Goal: Transaction & Acquisition: Download file/media

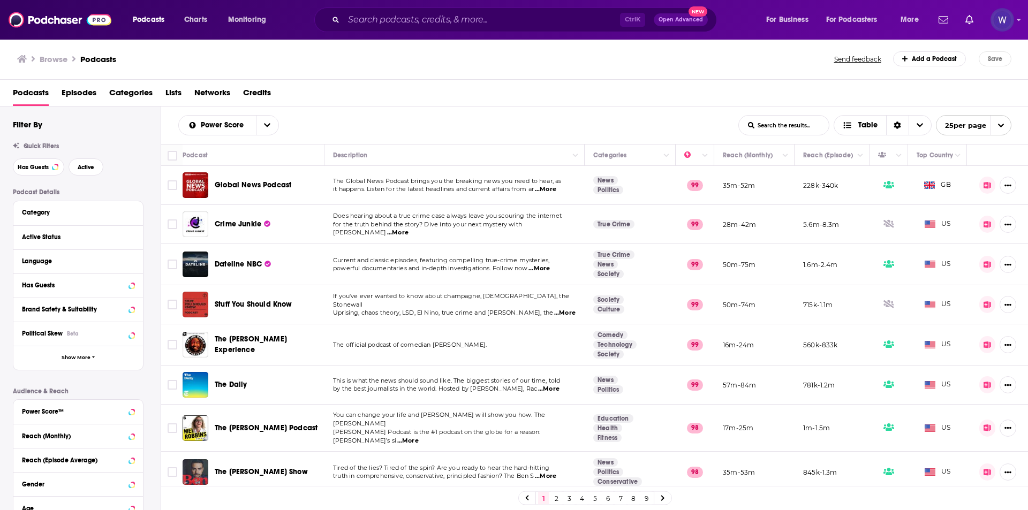
click at [170, 89] on span "Lists" at bounding box center [174, 95] width 16 height 22
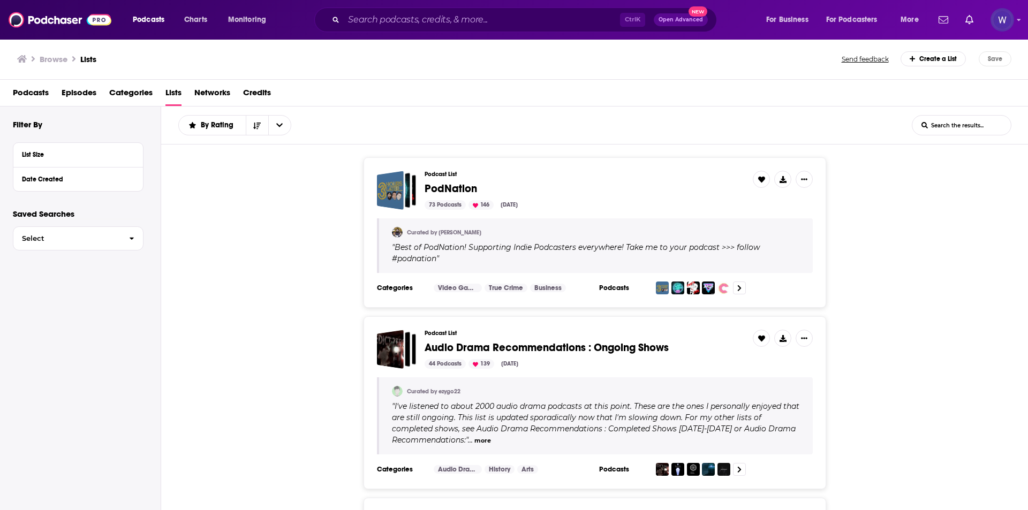
click at [25, 94] on span "Podcasts" at bounding box center [31, 95] width 36 height 22
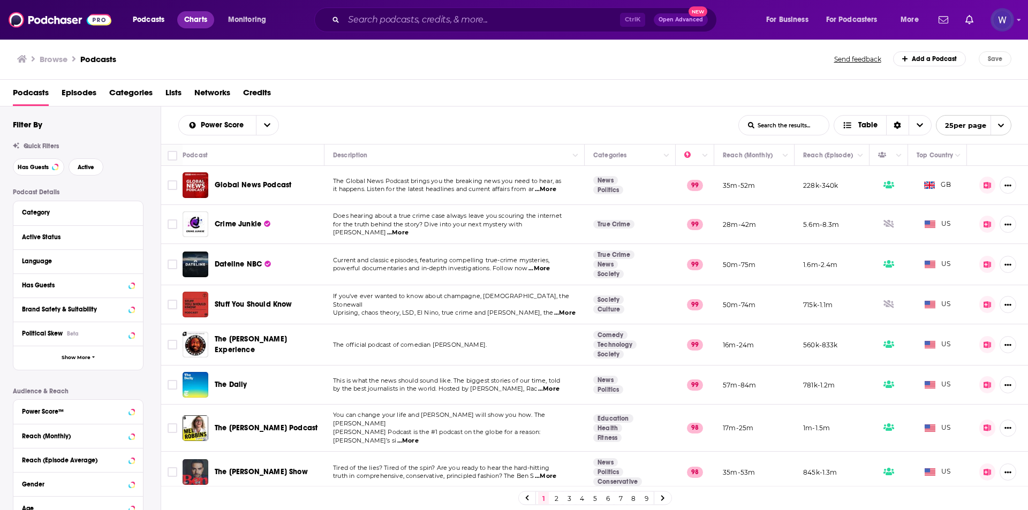
click at [204, 12] on link "Charts" at bounding box center [195, 19] width 36 height 17
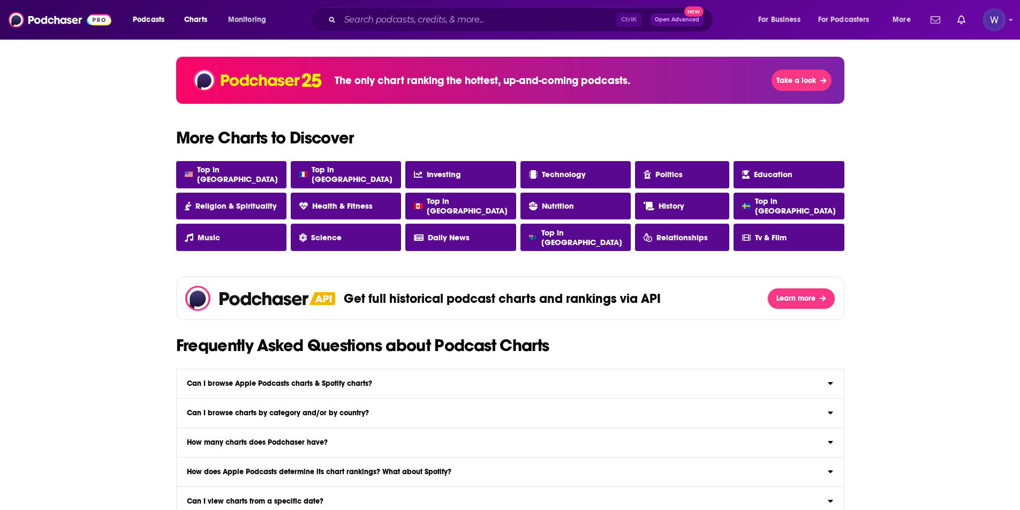
scroll to position [829, 0]
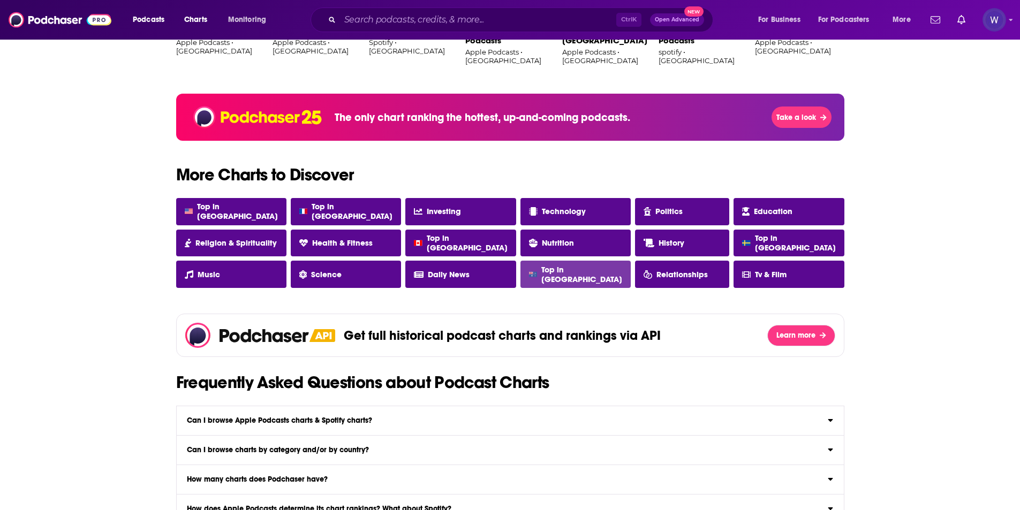
click at [591, 274] on span "Top in Australia" at bounding box center [582, 274] width 81 height 19
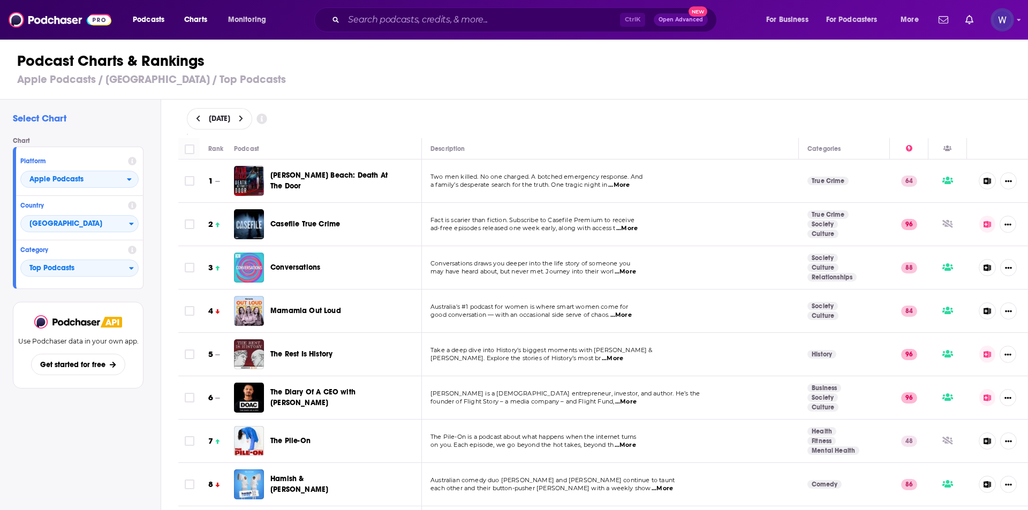
click at [299, 223] on span "Casefile True Crime" at bounding box center [305, 224] width 70 height 9
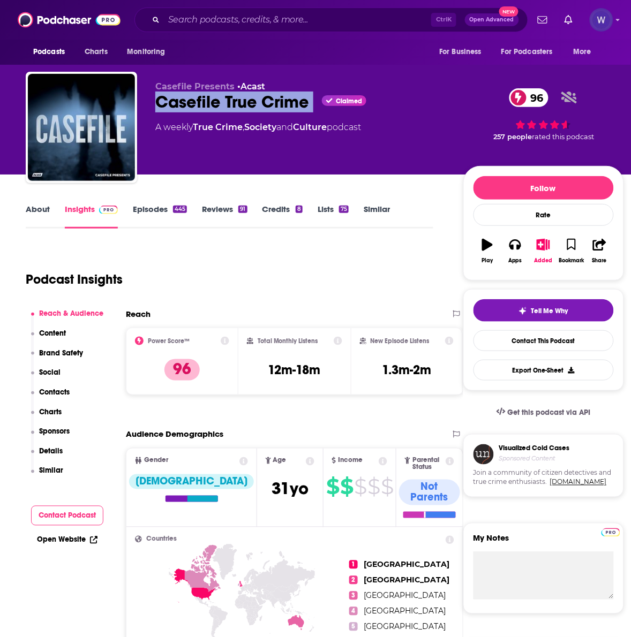
drag, startPoint x: 313, startPoint y: 108, endPoint x: 159, endPoint y: 108, distance: 154.3
click at [159, 108] on div "Casefile True Crime Claimed 96" at bounding box center [300, 102] width 291 height 21
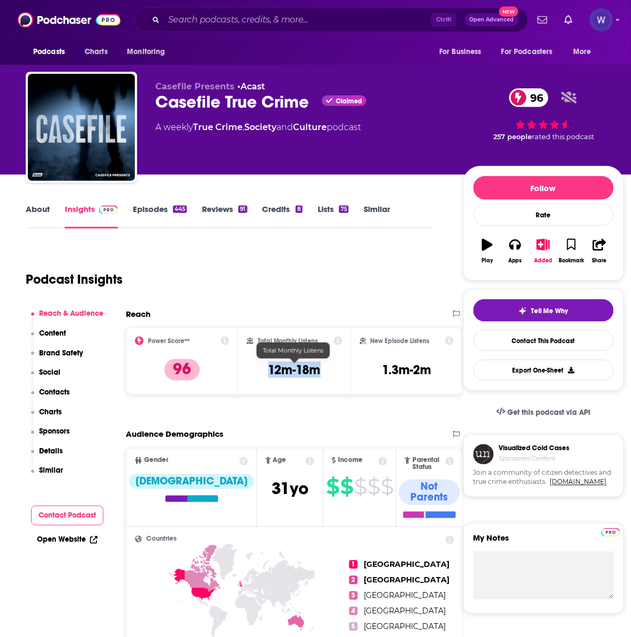
drag, startPoint x: 325, startPoint y: 377, endPoint x: 268, endPoint y: 377, distance: 56.2
click at [268, 377] on div "Total Monthly Listens 12m-18m" at bounding box center [294, 361] width 95 height 49
copy h3 "12m-18m"
drag, startPoint x: 375, startPoint y: 362, endPoint x: 439, endPoint y: 370, distance: 64.7
click at [439, 370] on div "New Episode Listens 1.3m-2m" at bounding box center [407, 361] width 94 height 49
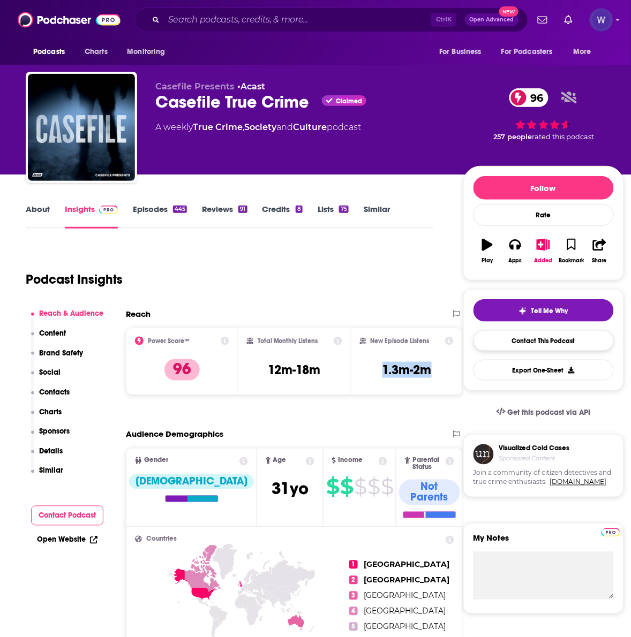
copy h3 "1.3m-2m"
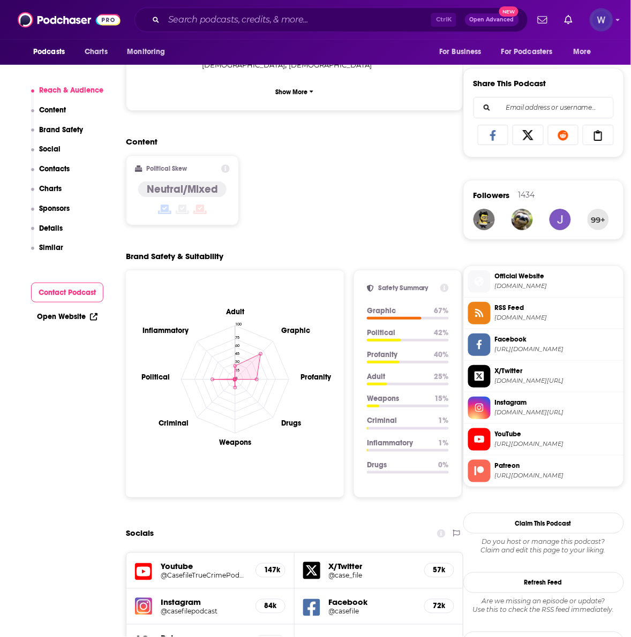
scroll to position [1071, 0]
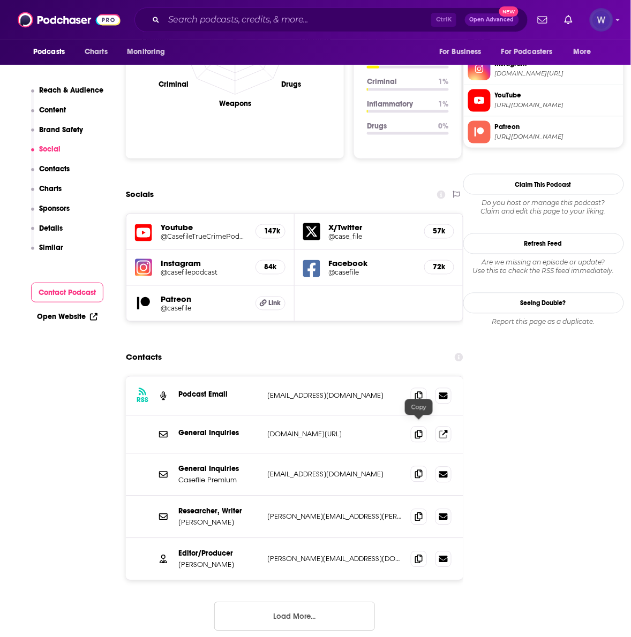
click at [421, 470] on icon at bounding box center [418, 474] width 7 height 9
click at [416, 510] on icon at bounding box center [418, 517] width 7 height 9
drag, startPoint x: 243, startPoint y: 463, endPoint x: 179, endPoint y: 467, distance: 63.3
click at [179, 507] on p "Researcher, Writer" at bounding box center [218, 511] width 80 height 9
drag, startPoint x: 236, startPoint y: 480, endPoint x: 179, endPoint y: 462, distance: 59.0
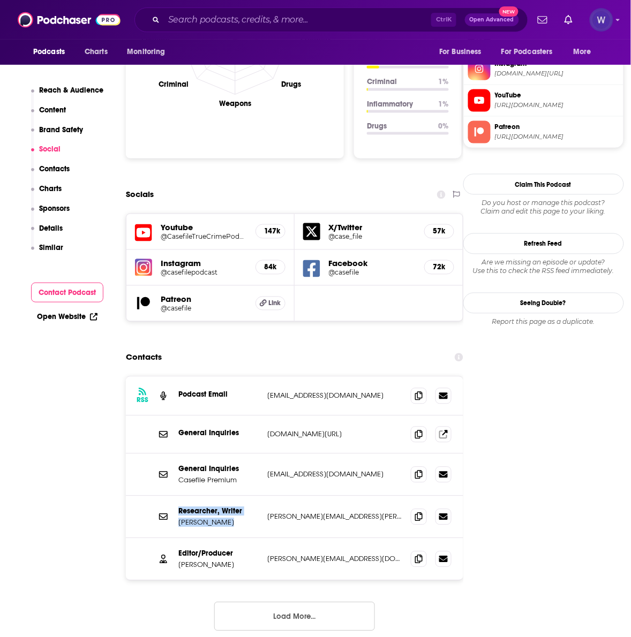
click at [179, 497] on div "Researcher, Writer Eileen Ormsby eileen.m.ormsby@gmail.com eileen.m.ormsby@gmai…" at bounding box center [294, 518] width 337 height 42
copy div "Researcher, Writer Eileen Ormsby"
click at [414, 510] on span at bounding box center [419, 559] width 16 height 16
drag, startPoint x: 214, startPoint y: 523, endPoint x: 185, endPoint y: 505, distance: 34.4
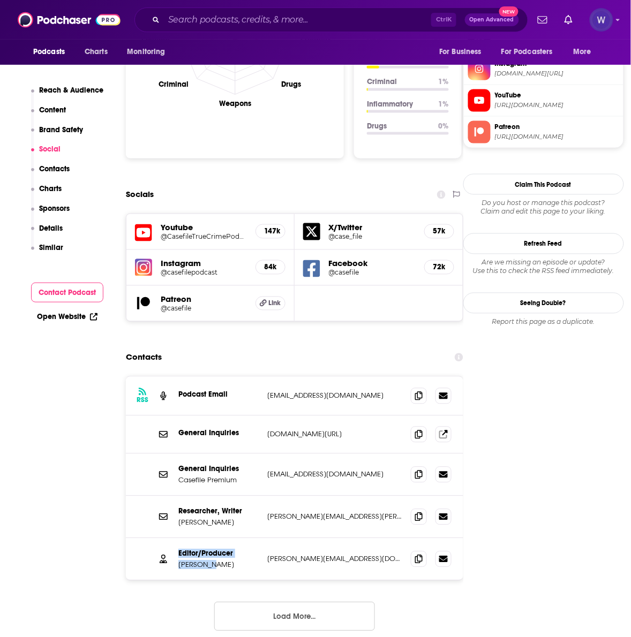
click at [178, 510] on div "Editor/Producer Mike Migas mike@casefilepodcast.com mike@casefilepodcast.com" at bounding box center [294, 560] width 337 height 42
drag, startPoint x: 214, startPoint y: 515, endPoint x: 178, endPoint y: 502, distance: 38.1
click at [178, 510] on div "Editor/Producer Mike Migas" at bounding box center [218, 560] width 80 height 20
copy div "Editor/Producer Mike Migas"
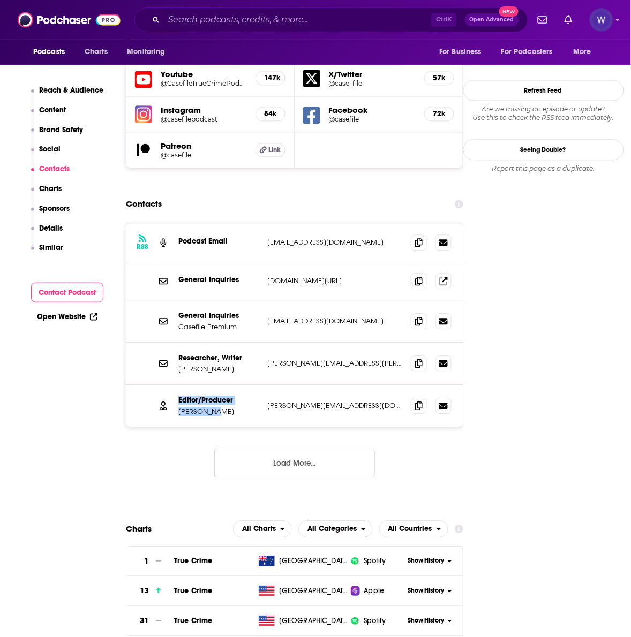
scroll to position [1250, 0]
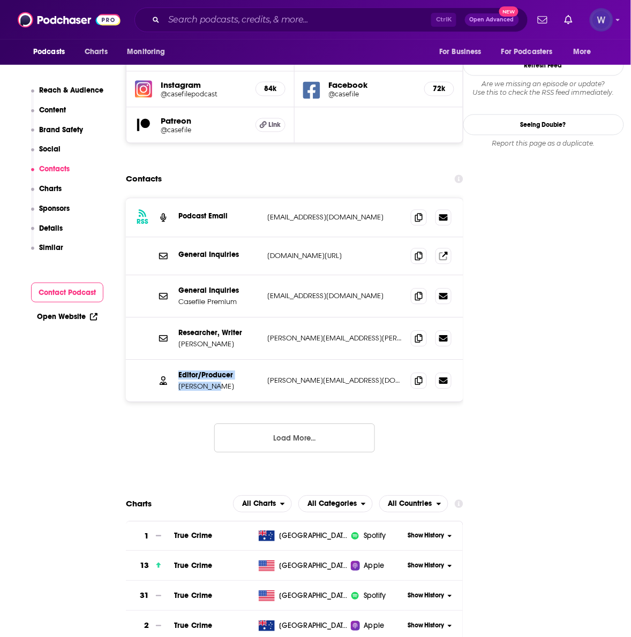
click at [327, 424] on button "Load More..." at bounding box center [294, 438] width 161 height 29
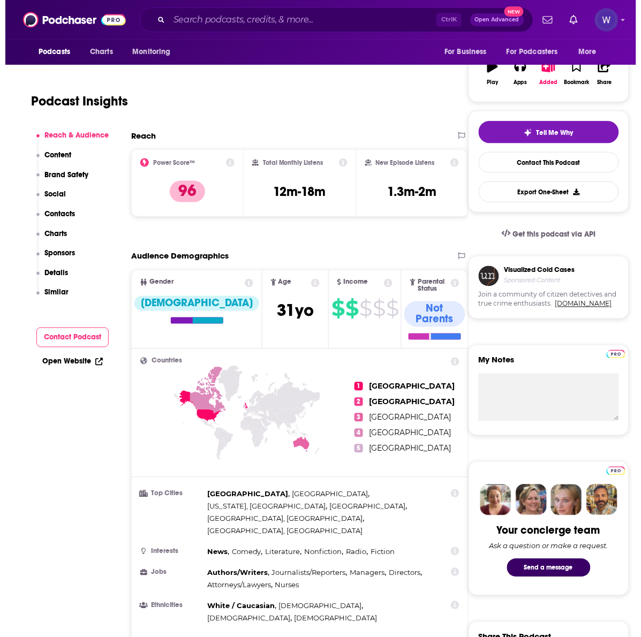
scroll to position [0, 0]
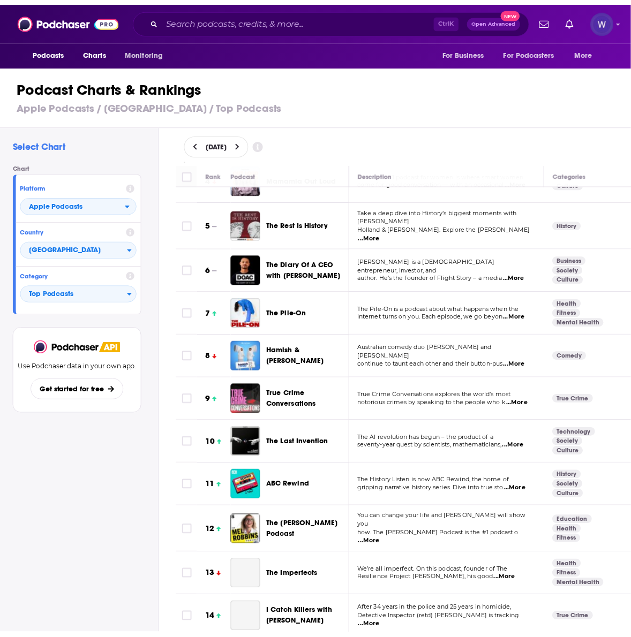
scroll to position [178, 0]
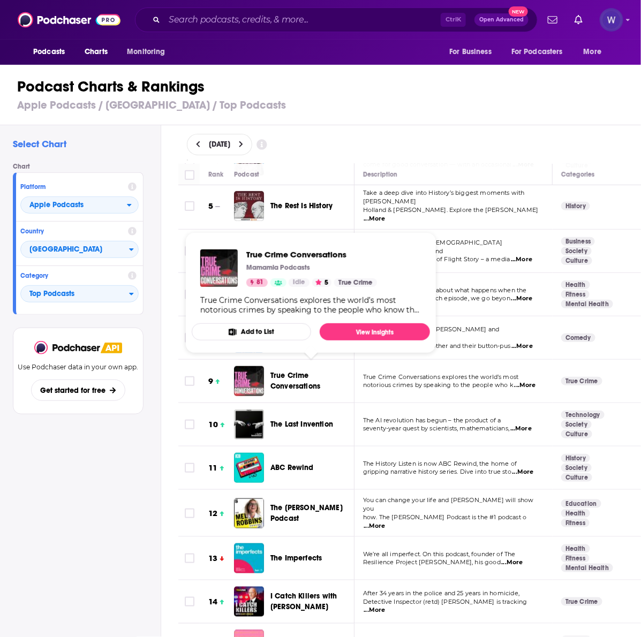
click at [298, 372] on span "True Crime Conversations" at bounding box center [295, 381] width 50 height 20
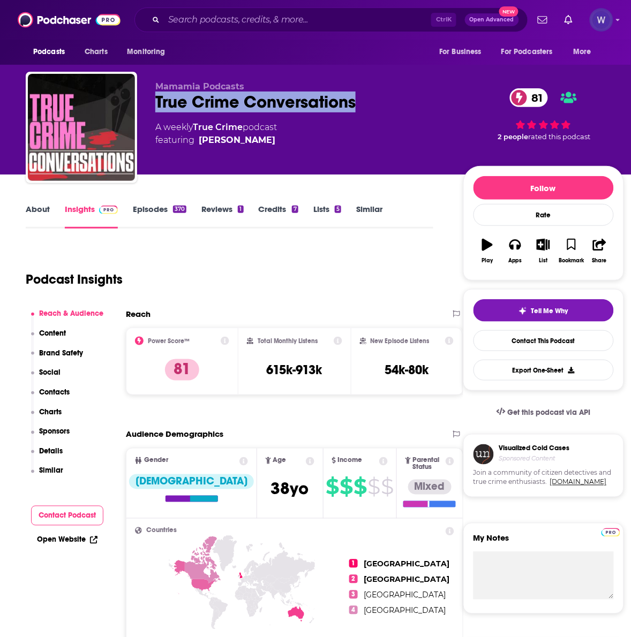
drag, startPoint x: 360, startPoint y: 102, endPoint x: 153, endPoint y: 108, distance: 207.4
click at [153, 108] on div "Mamamia Podcasts True Crime Conversations 81 A weekly True Crime podcast featur…" at bounding box center [325, 130] width 598 height 116
copy h2 "True Crime Conversations"
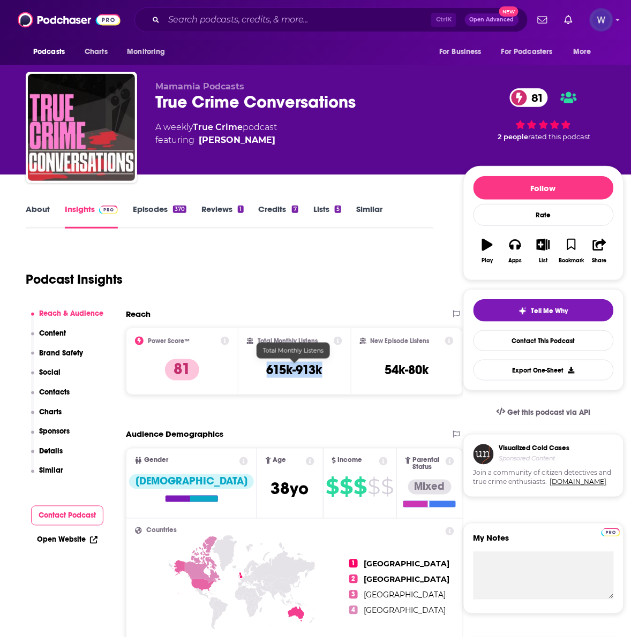
drag, startPoint x: 324, startPoint y: 374, endPoint x: 267, endPoint y: 371, distance: 57.4
click at [267, 371] on div "Total Monthly Listens 615k-913k" at bounding box center [294, 361] width 95 height 49
copy h3 "615k-913k"
drag, startPoint x: 375, startPoint y: 371, endPoint x: 452, endPoint y: 373, distance: 76.1
click at [452, 373] on div "New Episode Listens 54k-80k" at bounding box center [407, 361] width 94 height 49
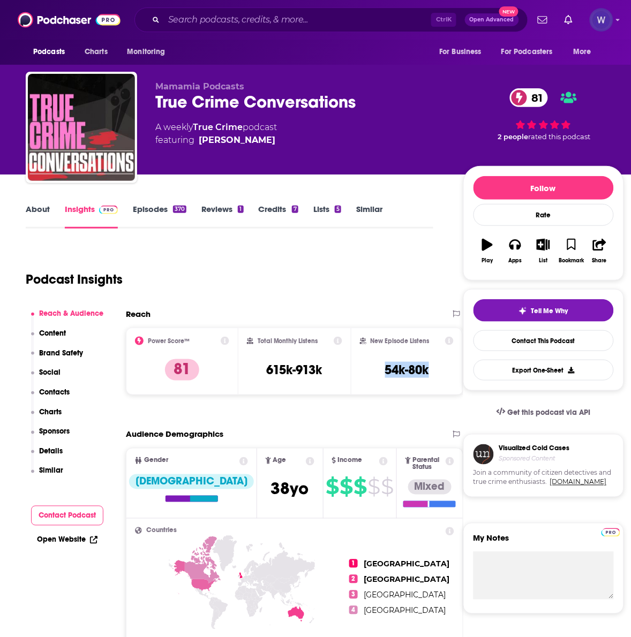
copy h3 "54k-80k"
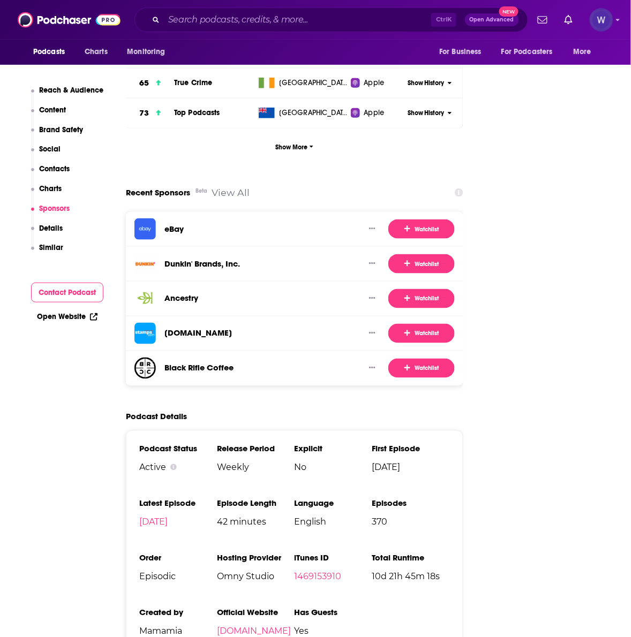
scroll to position [1785, 0]
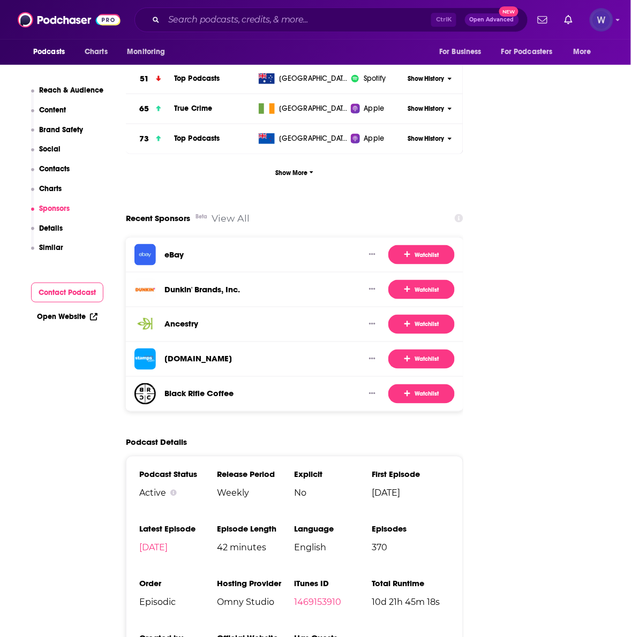
drag, startPoint x: 242, startPoint y: 354, endPoint x: 258, endPoint y: 369, distance: 22.0
click at [258, 377] on div "Black Rifle Coffee Watchlist" at bounding box center [294, 394] width 337 height 34
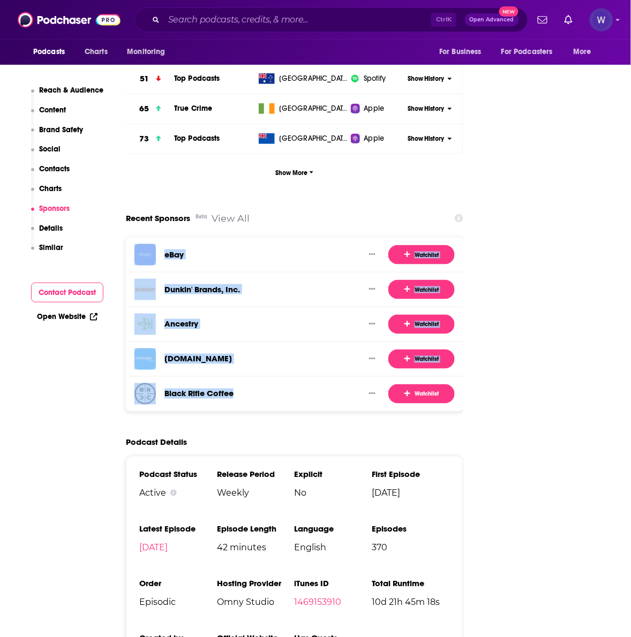
drag, startPoint x: 249, startPoint y: 362, endPoint x: 134, endPoint y: 220, distance: 182.9
click at [134, 237] on div "eBay Watchlist Dunkin' Brands, Inc. Watchlist Ancestry Watchlist Stamps.com Wat…" at bounding box center [294, 324] width 337 height 175
copy div "eBay Watchlist Dunkin' Brands, Inc. Watchlist Ancestry Watchlist Stamps.com Wat…"
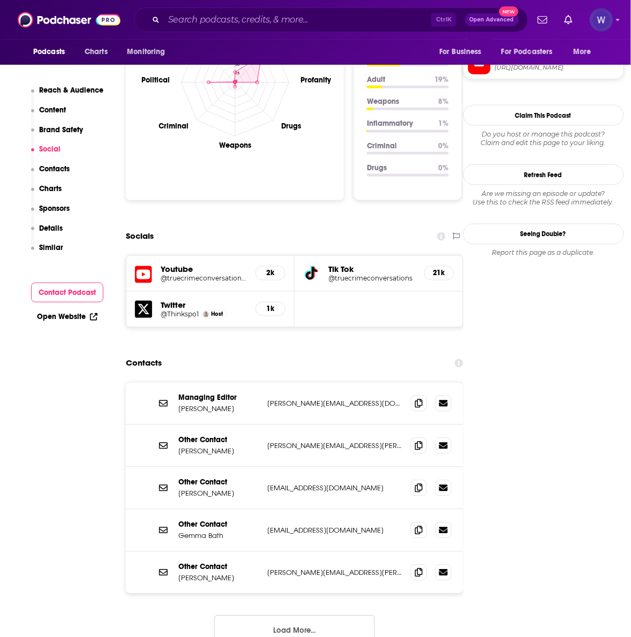
scroll to position [1071, 0]
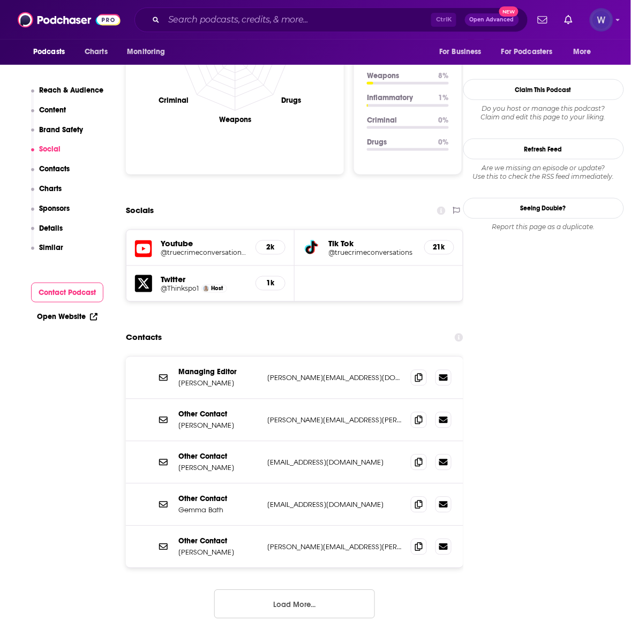
click at [418, 373] on icon at bounding box center [418, 377] width 7 height 9
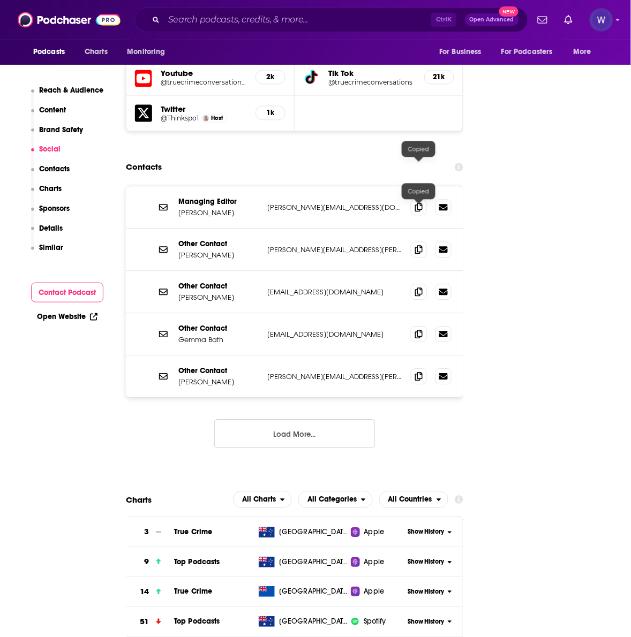
scroll to position [1250, 0]
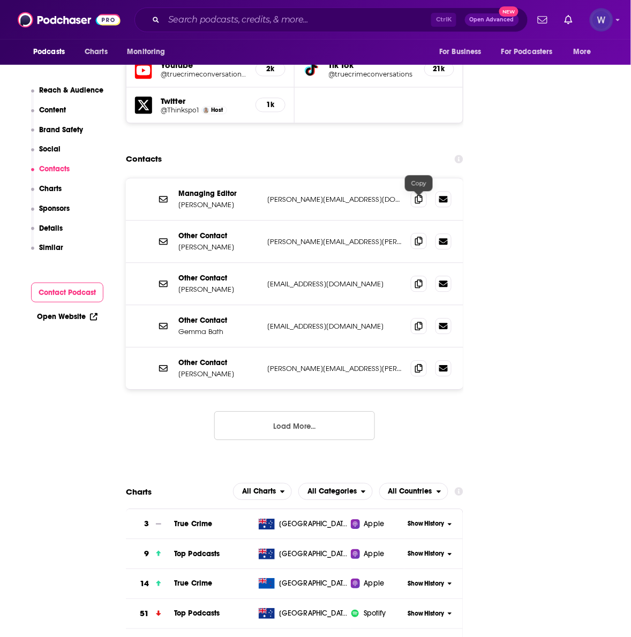
click at [415, 237] on icon at bounding box center [418, 241] width 7 height 9
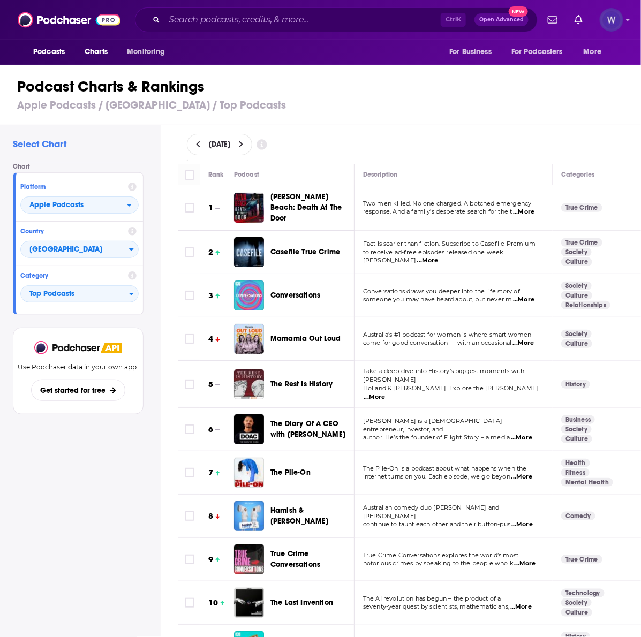
click at [405, 379] on span "Take a deep dive into History’s biggest moments with Tom" at bounding box center [444, 375] width 162 height 16
click at [469, 385] on span "Holland & Dominic Sandbrook. Explore the storie" at bounding box center [451, 388] width 176 height 7
click at [386, 393] on span "...More" at bounding box center [374, 397] width 21 height 9
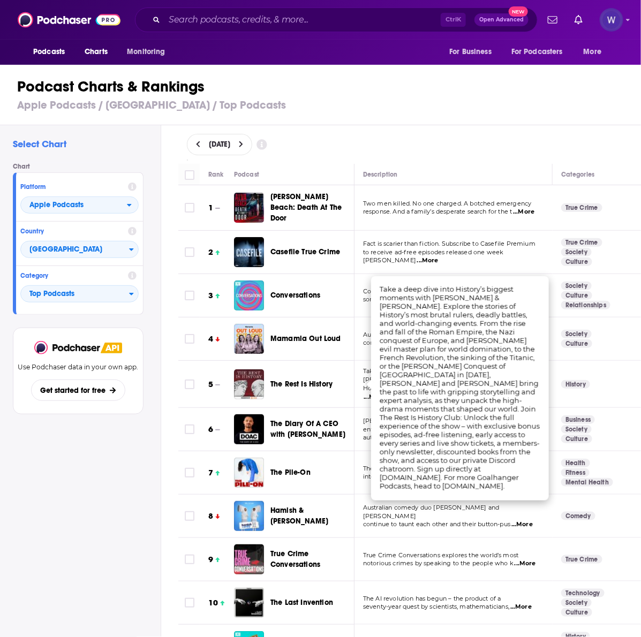
click at [327, 383] on span "The Rest Is History" at bounding box center [301, 384] width 62 height 9
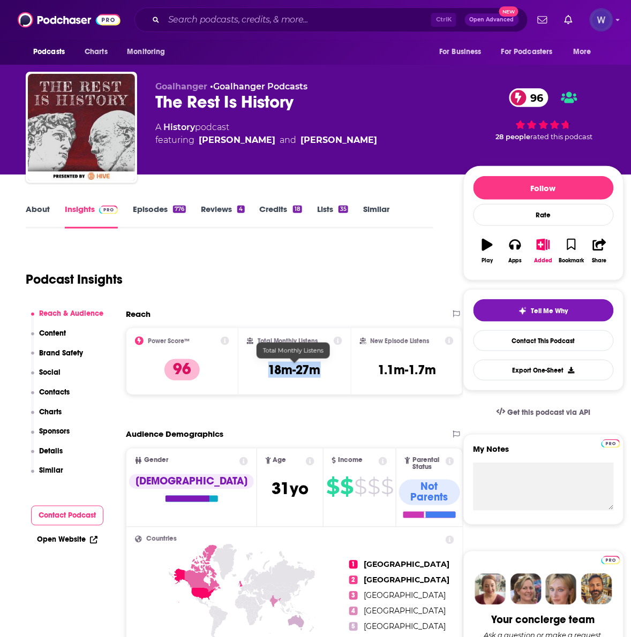
drag, startPoint x: 325, startPoint y: 374, endPoint x: 268, endPoint y: 372, distance: 56.8
click at [268, 372] on div "Total Monthly Listens 18m-27m" at bounding box center [294, 361] width 95 height 49
copy h3 "18m-27m"
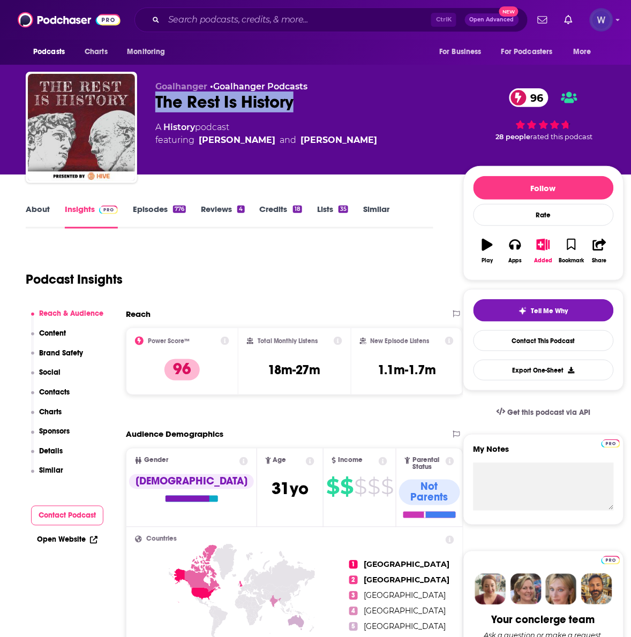
drag, startPoint x: 298, startPoint y: 99, endPoint x: 149, endPoint y: 110, distance: 149.3
click at [149, 110] on div "Goalhanger • Goalhanger Podcasts The Rest Is History 96 A History podcast featu…" at bounding box center [325, 130] width 598 height 116
copy h2 "The Rest Is History"
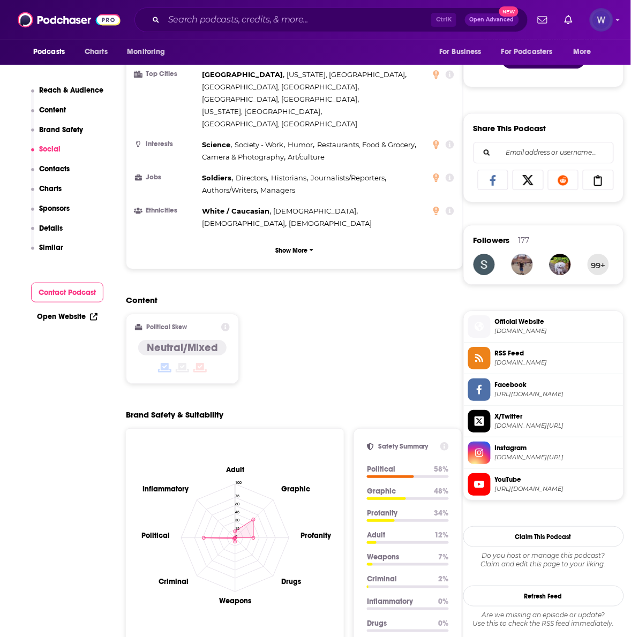
scroll to position [178, 0]
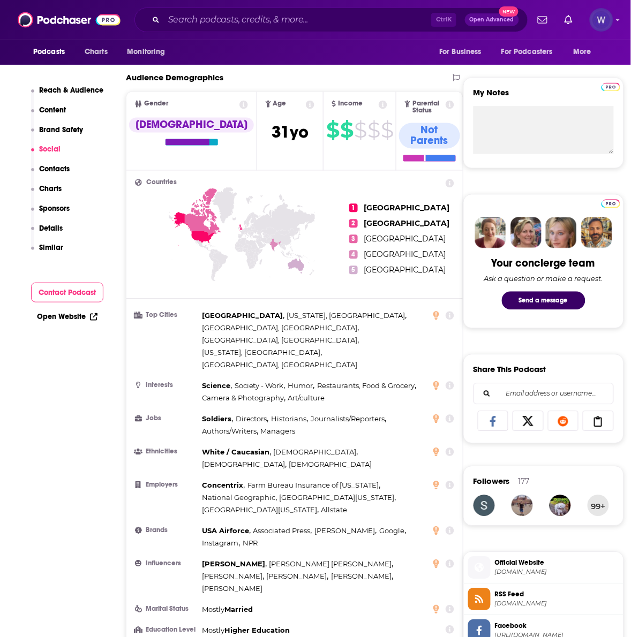
scroll to position [0, 0]
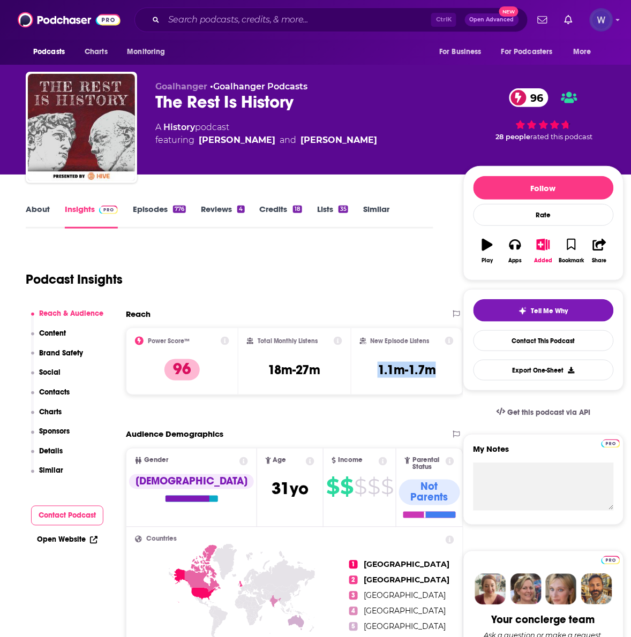
drag, startPoint x: 376, startPoint y: 370, endPoint x: 438, endPoint y: 366, distance: 62.2
click at [438, 366] on div "New Episode Listens 1.1m-1.7m" at bounding box center [407, 361] width 94 height 49
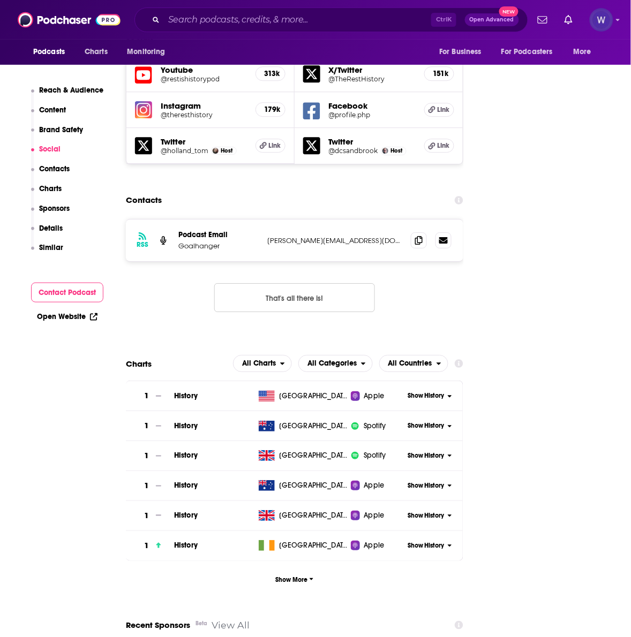
scroll to position [1428, 0]
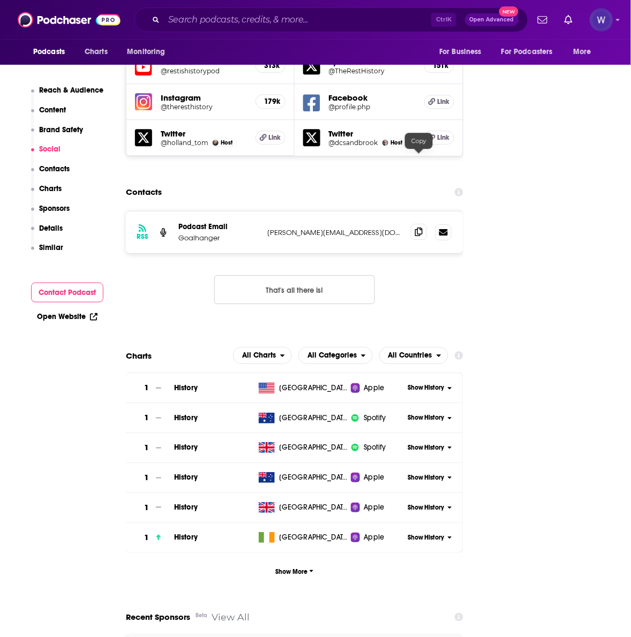
click at [416, 228] on icon at bounding box center [418, 232] width 7 height 9
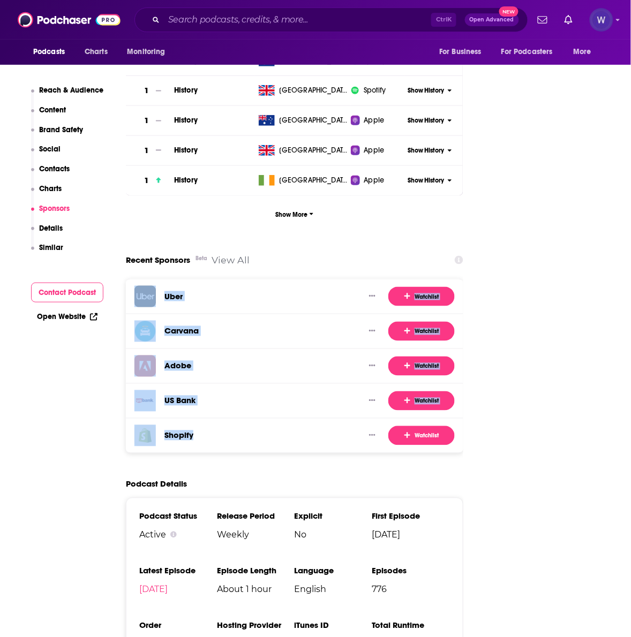
drag, startPoint x: 196, startPoint y: 370, endPoint x: 140, endPoint y: 222, distance: 158.0
click at [140, 279] on div "Uber Watchlist Carvana Watchlist Adobe Watchlist US Bank Watchlist Shopify Watc…" at bounding box center [294, 366] width 337 height 175
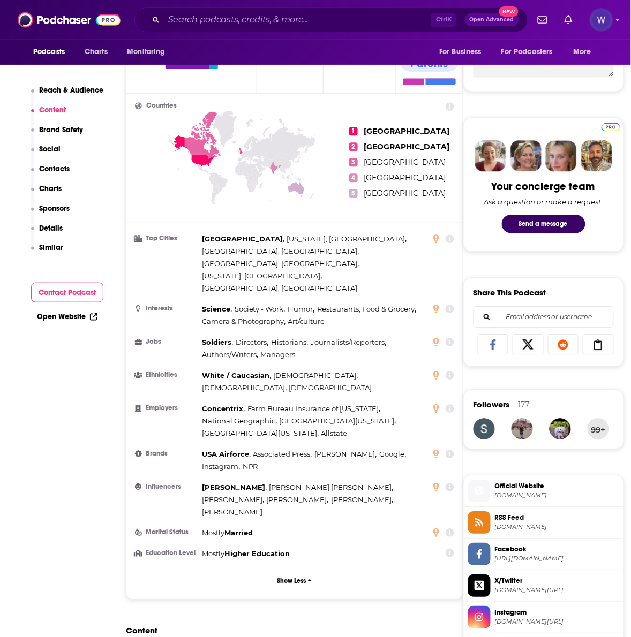
scroll to position [357, 0]
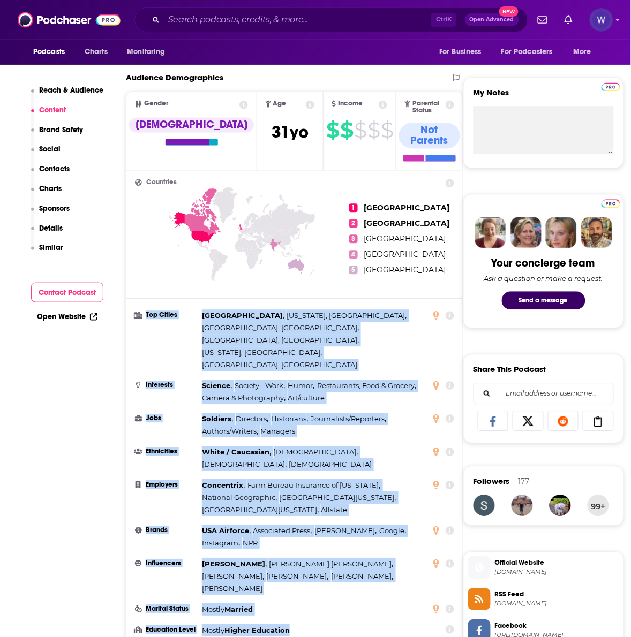
drag, startPoint x: 306, startPoint y: 554, endPoint x: 131, endPoint y: 310, distance: 301.0
click at [131, 310] on div "Countries 1 United States 2 United Kingdom 3 Canada 4 India 5 Australia Top Cit…" at bounding box center [294, 424] width 336 height 506
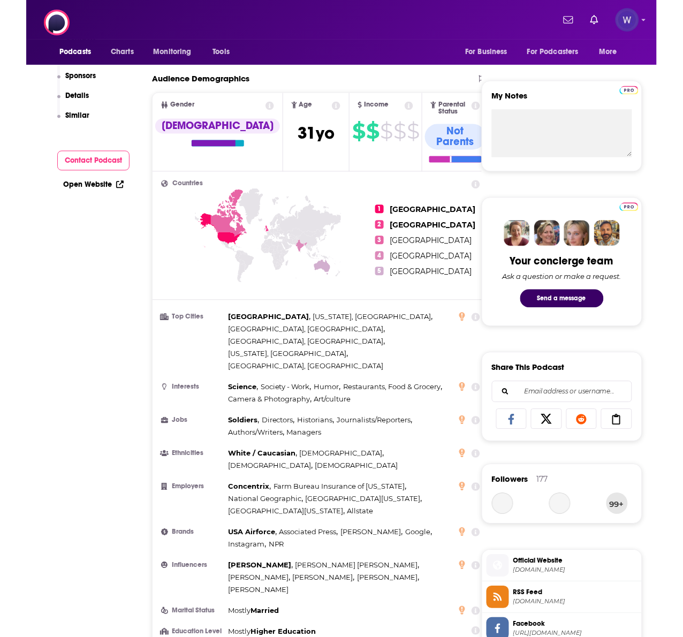
scroll to position [0, 0]
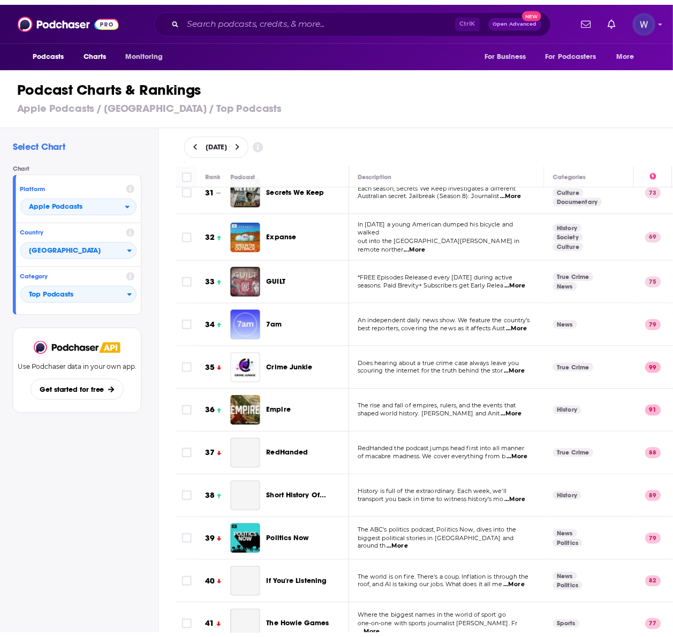
scroll to position [1428, 0]
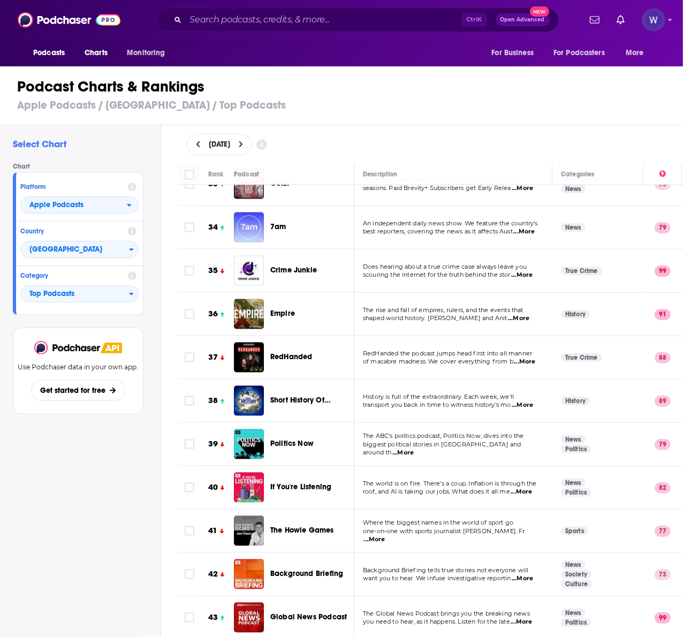
click at [393, 293] on td "The rise and fall of empires, rulers, and the events that shaped world history.…" at bounding box center [454, 314] width 198 height 43
click at [435, 314] on span "shaped world history. William Dalrymple and Anit" at bounding box center [435, 317] width 145 height 7
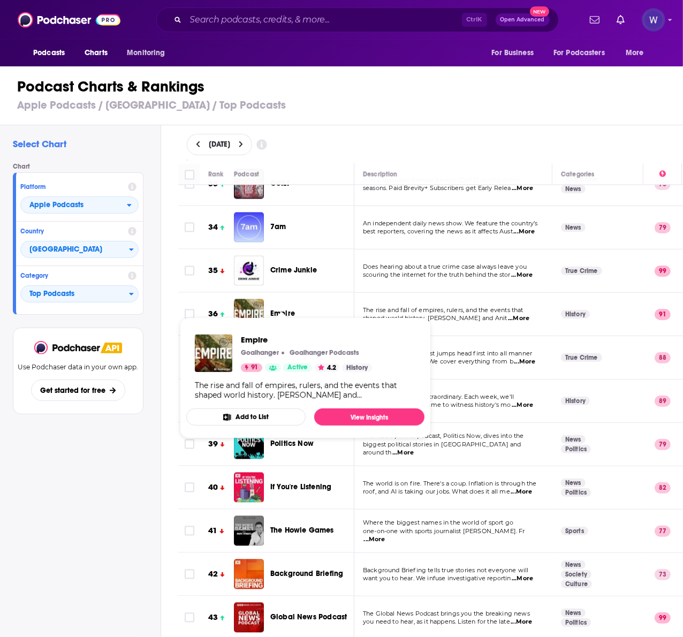
click at [284, 310] on span "Empire" at bounding box center [282, 314] width 25 height 9
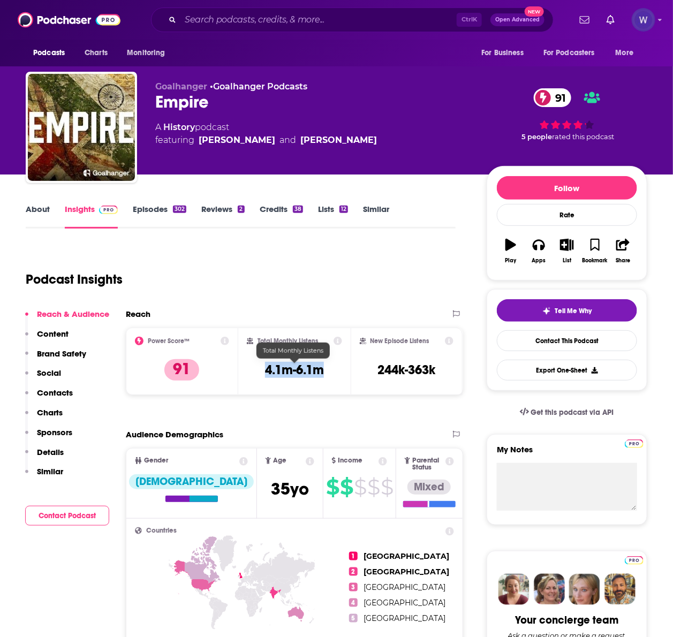
drag, startPoint x: 291, startPoint y: 373, endPoint x: 265, endPoint y: 370, distance: 25.8
click at [265, 370] on div "Total Monthly Listens 4.1m-6.1m" at bounding box center [294, 361] width 95 height 49
drag, startPoint x: 213, startPoint y: 99, endPoint x: 159, endPoint y: 107, distance: 54.7
click at [159, 107] on div "Empire 91" at bounding box center [312, 102] width 314 height 21
drag, startPoint x: 441, startPoint y: 371, endPoint x: 380, endPoint y: 367, distance: 60.7
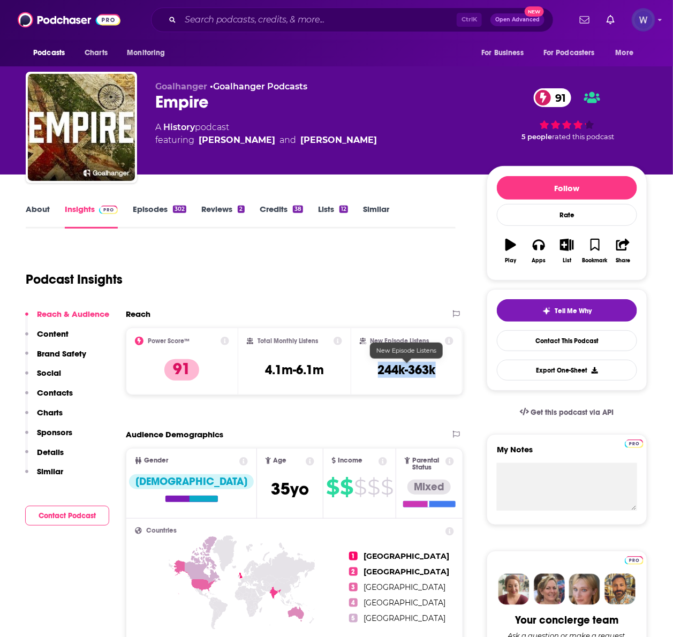
click at [380, 367] on div "New Episode Listens 244k-363k" at bounding box center [407, 361] width 94 height 49
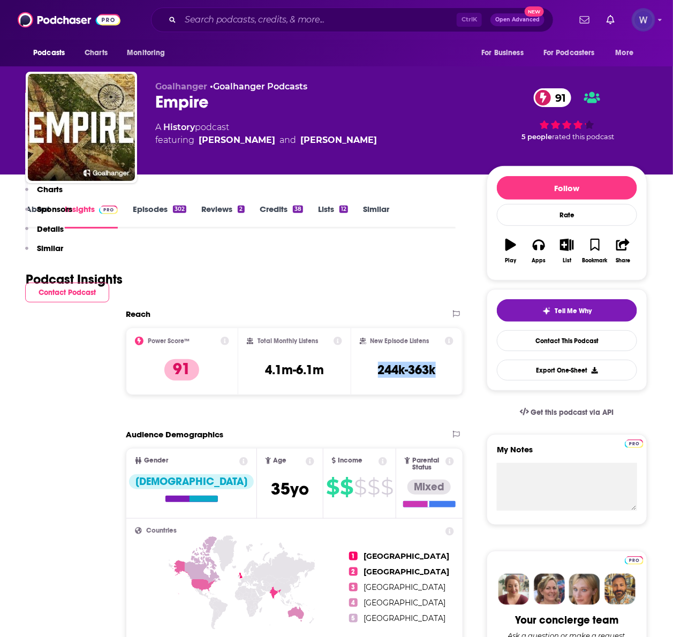
scroll to position [1071, 0]
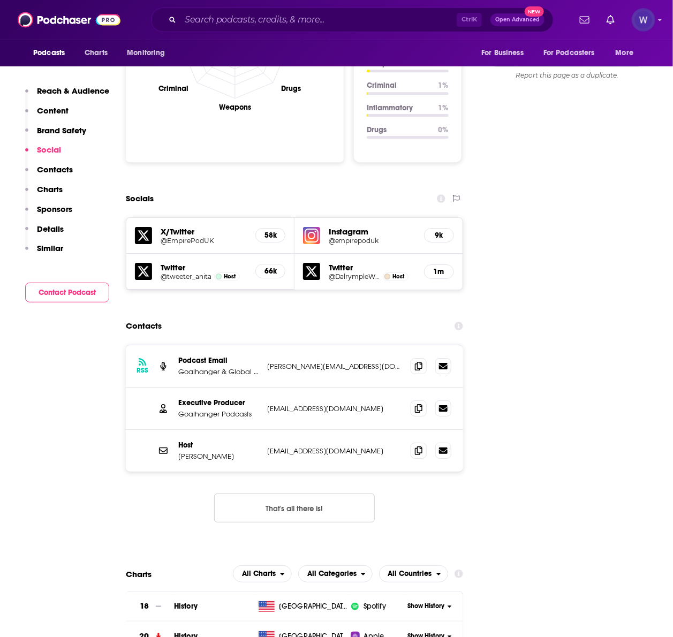
click at [420, 404] on icon at bounding box center [418, 408] width 7 height 9
click at [414, 358] on span at bounding box center [419, 366] width 16 height 16
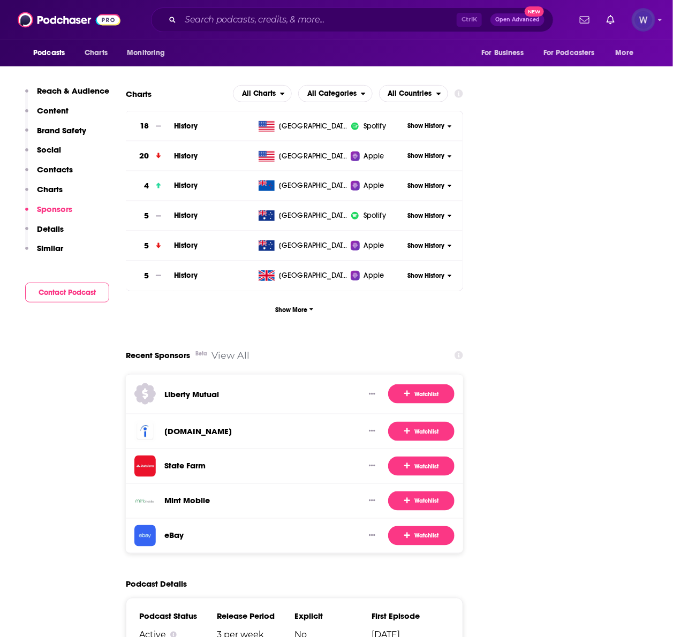
scroll to position [1785, 0]
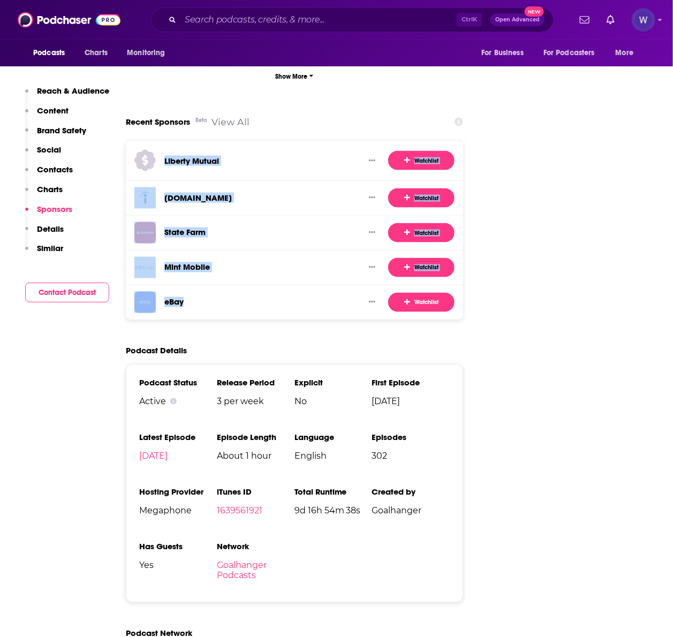
drag, startPoint x: 207, startPoint y: 269, endPoint x: 163, endPoint y: 124, distance: 151.1
click at [163, 141] on div "Liberty Mutual Watchlist Indeed.com Watchlist State Farm Watchlist Mint Mobile …" at bounding box center [294, 230] width 337 height 179
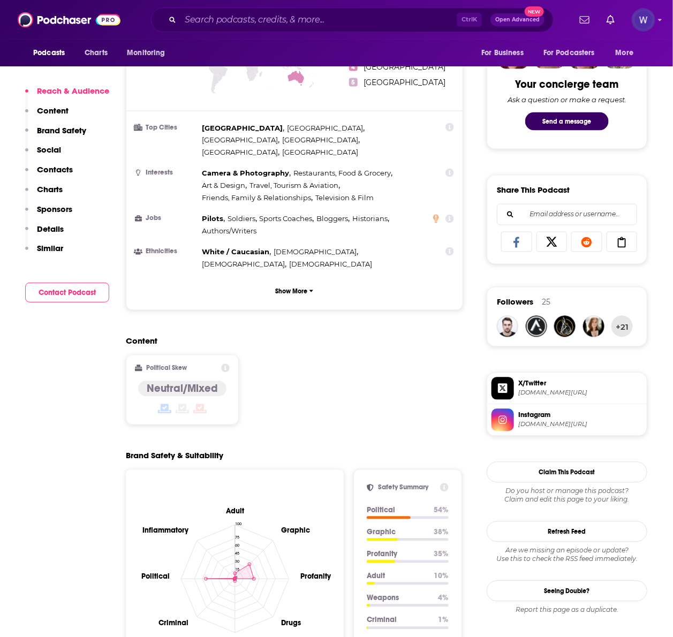
scroll to position [536, 0]
click at [312, 289] on icon "button" at bounding box center [312, 292] width 4 height 6
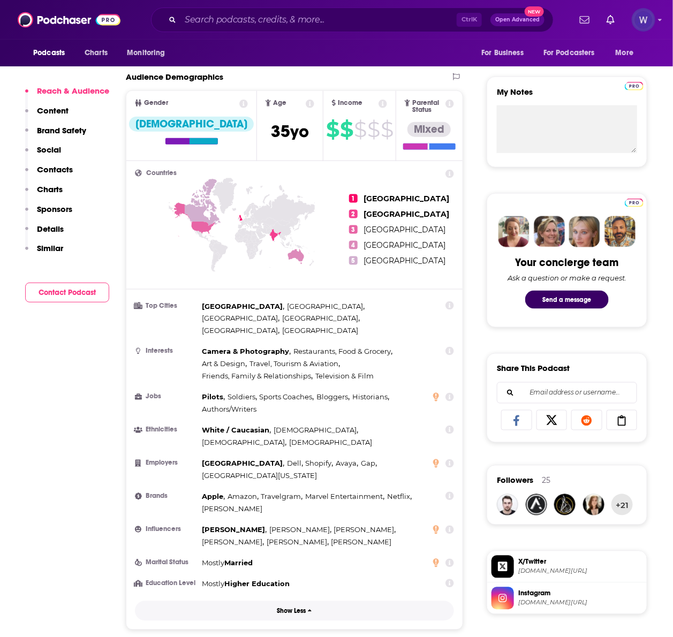
scroll to position [357, 0]
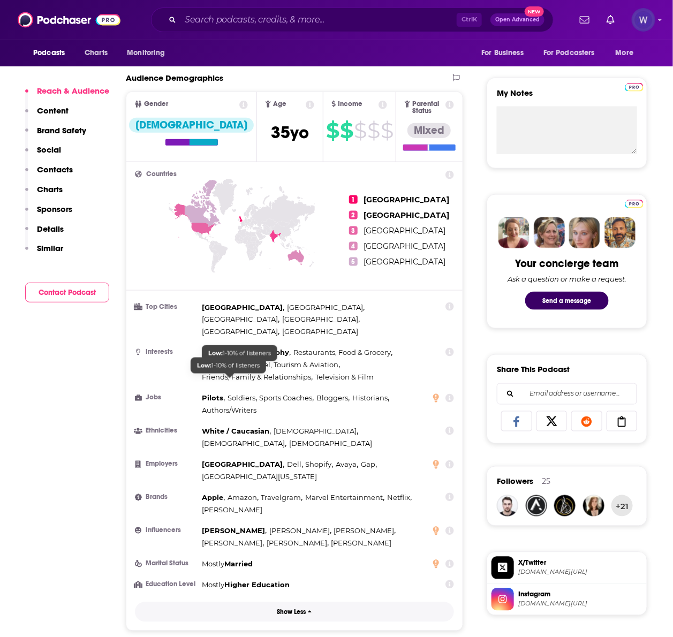
drag, startPoint x: 144, startPoint y: 296, endPoint x: 274, endPoint y: 390, distance: 160.7
click at [274, 390] on div "Countries 1 United Kingdom 2 India 3 United States 4 Australia 5 Canada Top Cit…" at bounding box center [294, 396] width 336 height 469
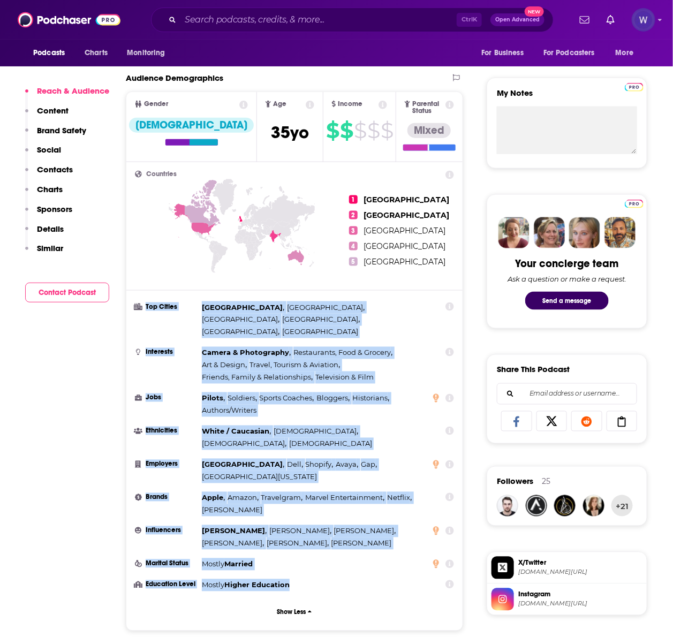
drag, startPoint x: 292, startPoint y: 536, endPoint x: 144, endPoint y: 306, distance: 273.5
click at [144, 306] on ul "Top Cities London , Delhi , Mumbai , Bangalore , Sydney , Melbourne Interests C…" at bounding box center [294, 447] width 319 height 290
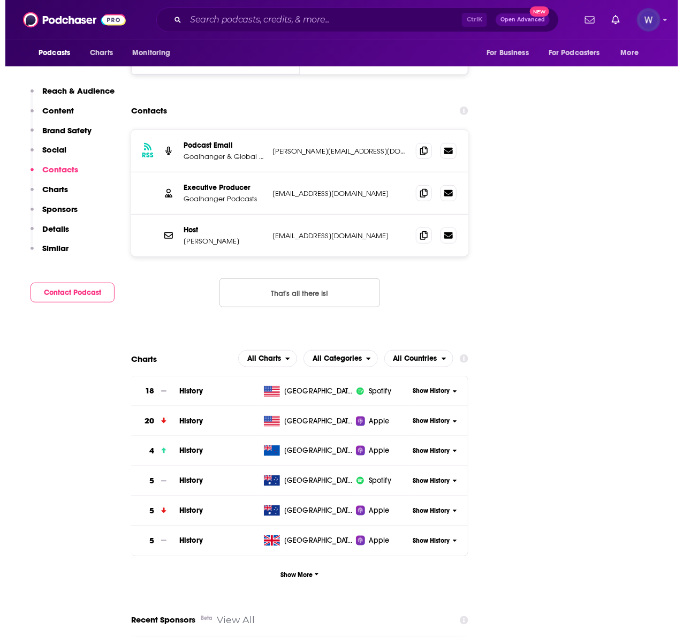
scroll to position [0, 0]
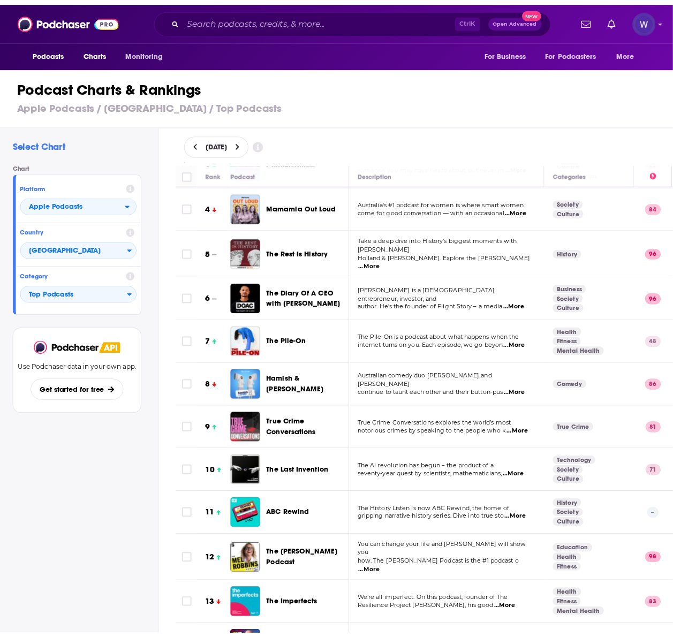
scroll to position [178, 0]
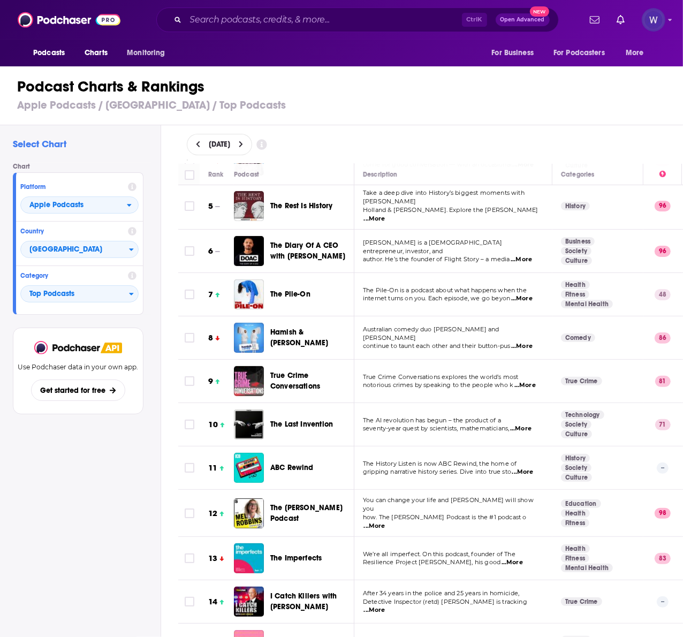
drag, startPoint x: 438, startPoint y: 418, endPoint x: 442, endPoint y: 416, distance: 5.5
click at [439, 418] on p "The AI revolution has begun – the product of a" at bounding box center [453, 421] width 181 height 9
click at [306, 420] on span "The Last Invention" at bounding box center [301, 424] width 63 height 9
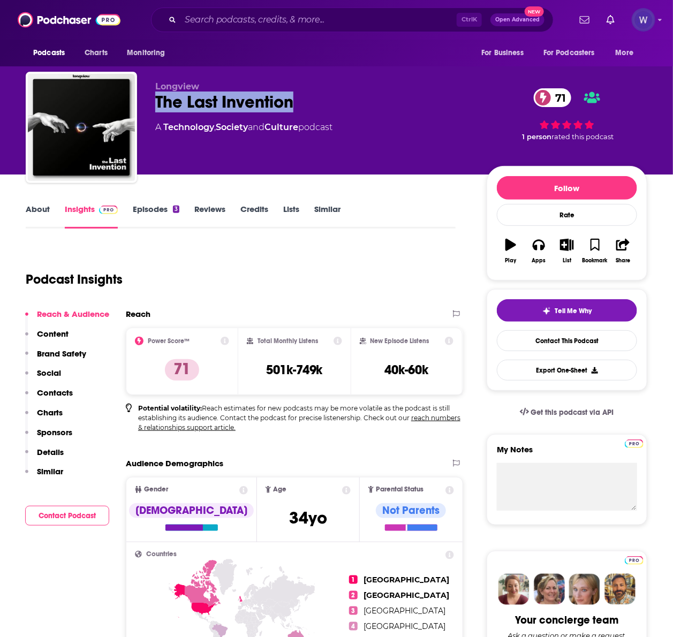
drag, startPoint x: 295, startPoint y: 100, endPoint x: 157, endPoint y: 94, distance: 137.8
click at [157, 94] on div "The Last Invention 71" at bounding box center [312, 102] width 314 height 21
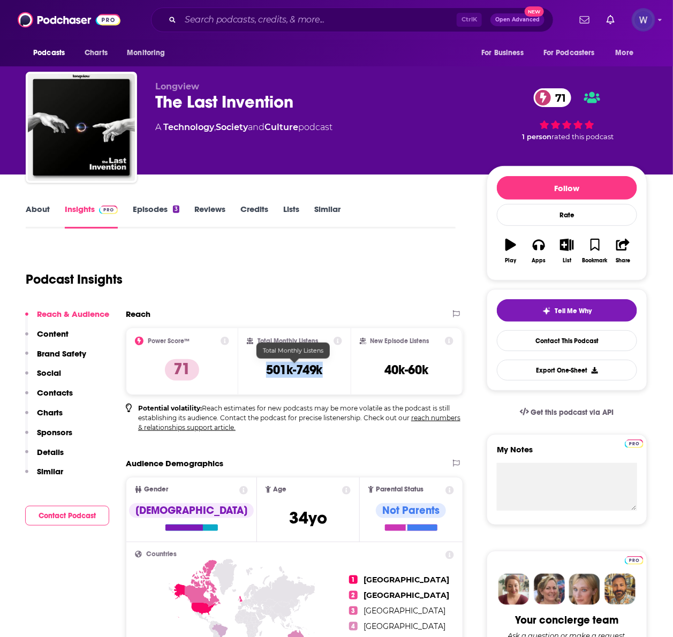
drag, startPoint x: 327, startPoint y: 370, endPoint x: 266, endPoint y: 365, distance: 61.3
click at [266, 365] on div "Total Monthly Listens 501k-749k" at bounding box center [294, 361] width 95 height 49
drag, startPoint x: 427, startPoint y: 367, endPoint x: 387, endPoint y: 367, distance: 39.6
click at [387, 367] on div "New Episode Listens 40k-60k" at bounding box center [407, 361] width 94 height 49
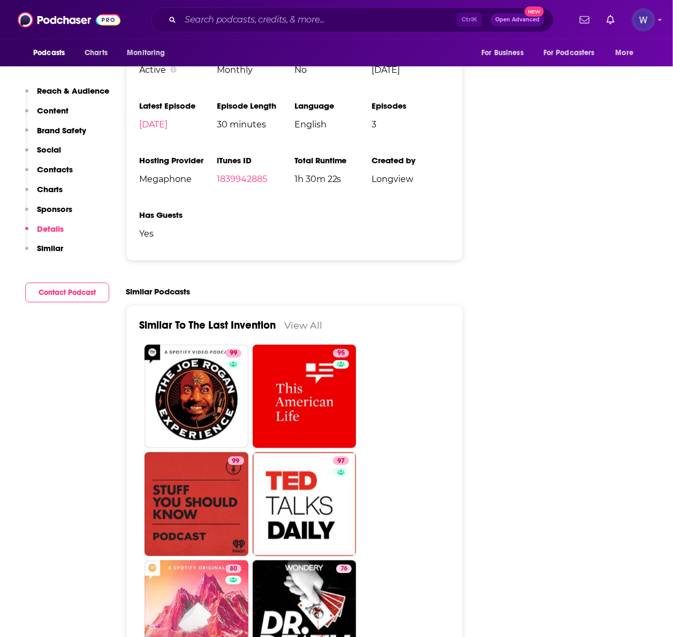
scroll to position [1428, 0]
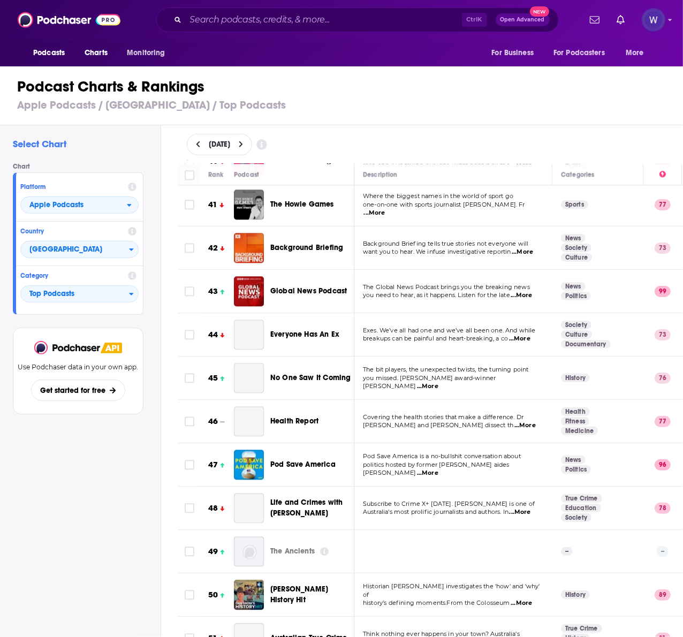
scroll to position [1785, 0]
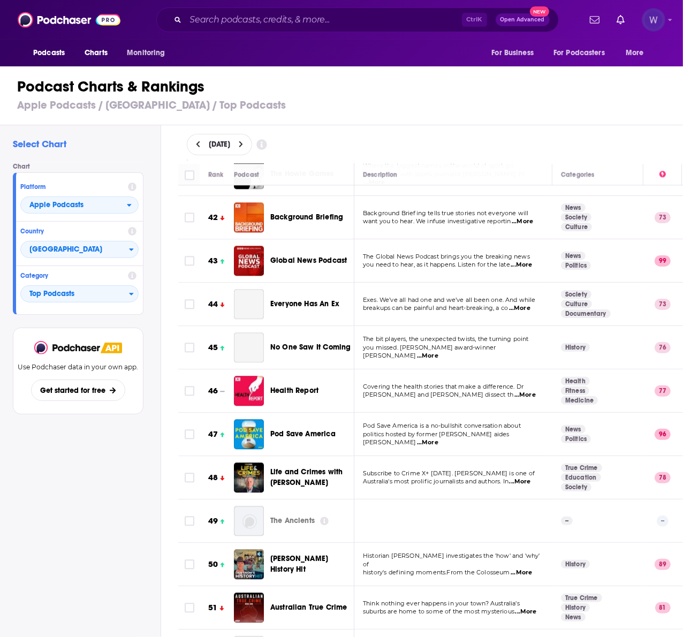
click at [657, 19] on img "Logged in as realitymarble" at bounding box center [654, 20] width 24 height 24
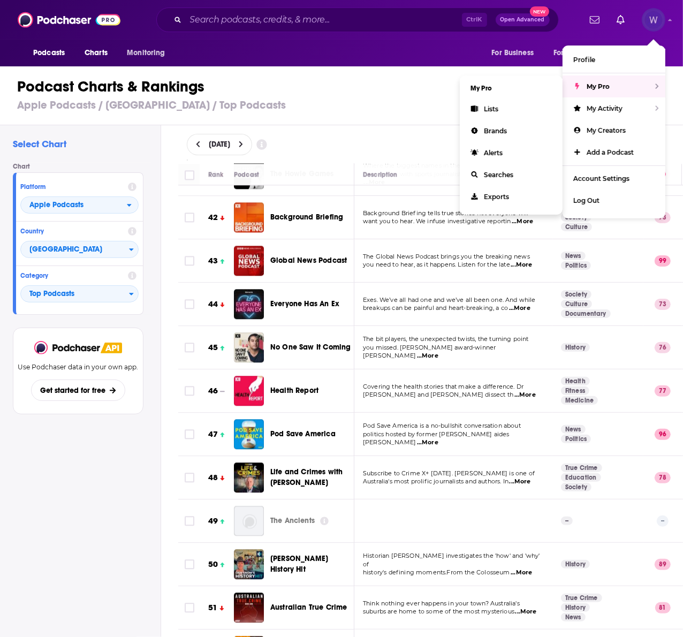
click at [625, 89] on div "My Pro" at bounding box center [614, 87] width 103 height 22
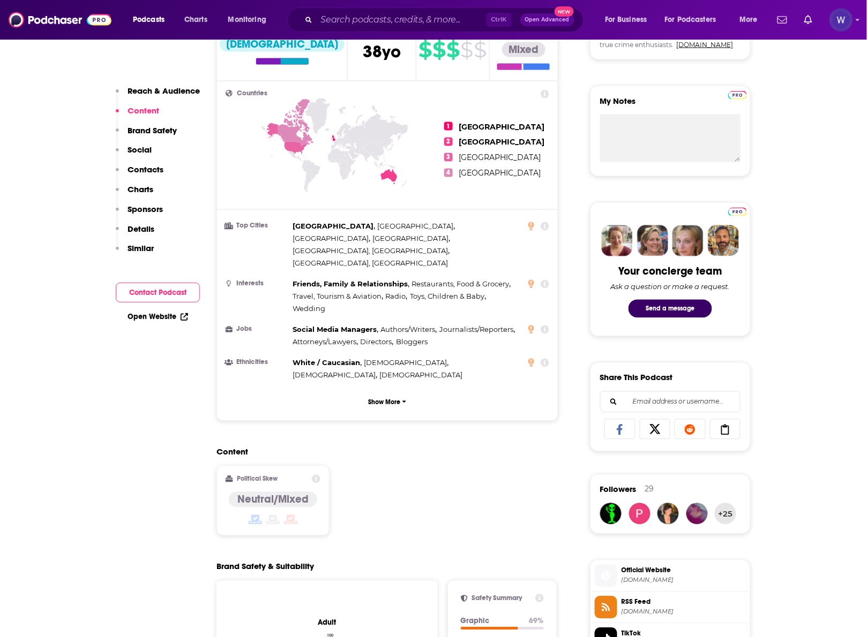
scroll to position [357, 0]
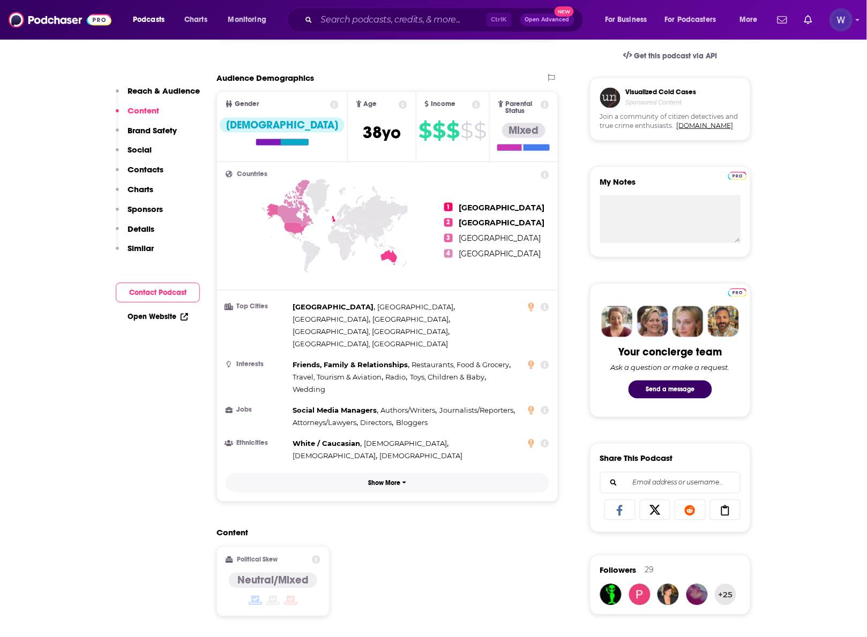
click at [379, 474] on button "Show More" at bounding box center [388, 484] width 324 height 20
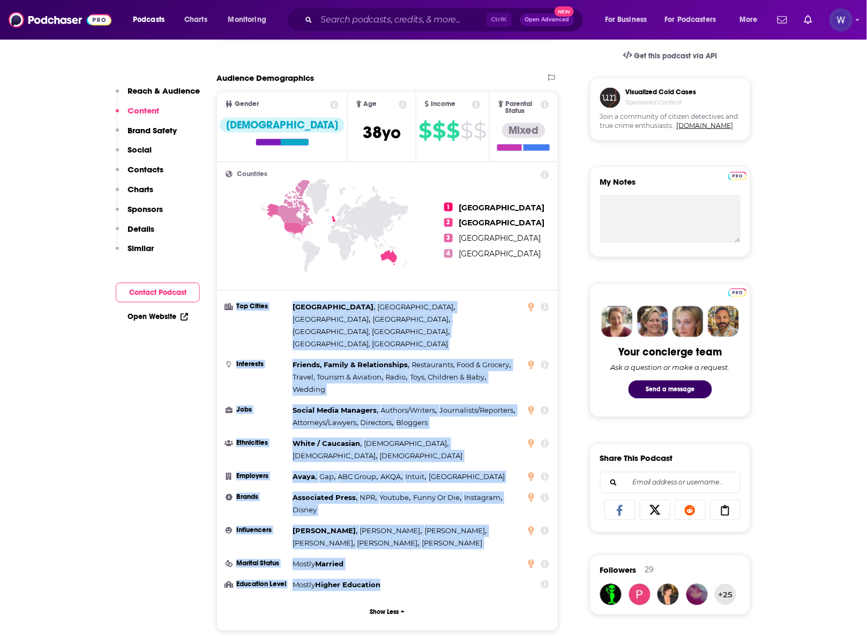
drag, startPoint x: 396, startPoint y: 544, endPoint x: 224, endPoint y: 315, distance: 286.9
click at [224, 315] on div "Countries 1 United Kingdom 2 Australia 3 United States 4 Canada Top Cities Melb…" at bounding box center [387, 396] width 341 height 469
copy ul "Top Cities Melbourne , Sydney , Brisbane , Perth , Saint Louis, MO , Omaha, NE …"
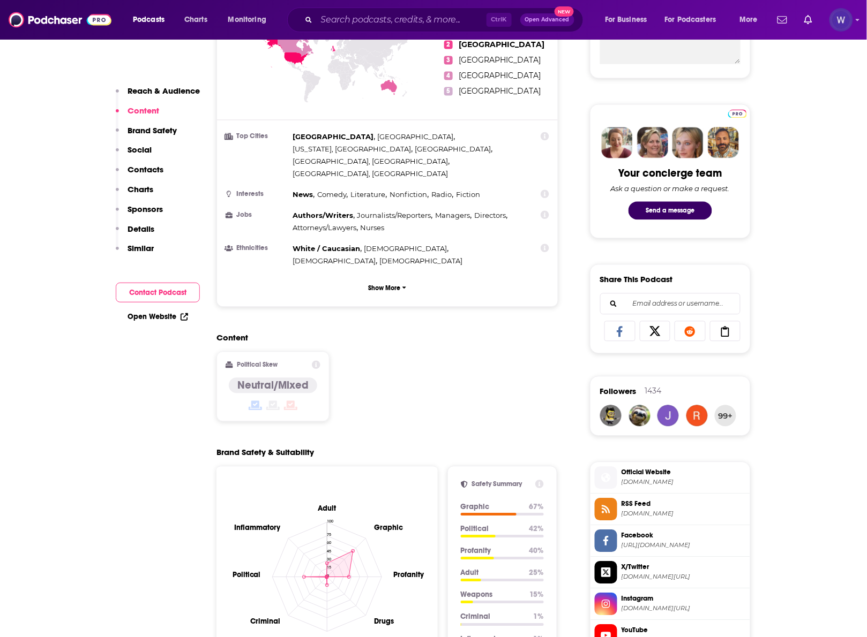
scroll to position [357, 0]
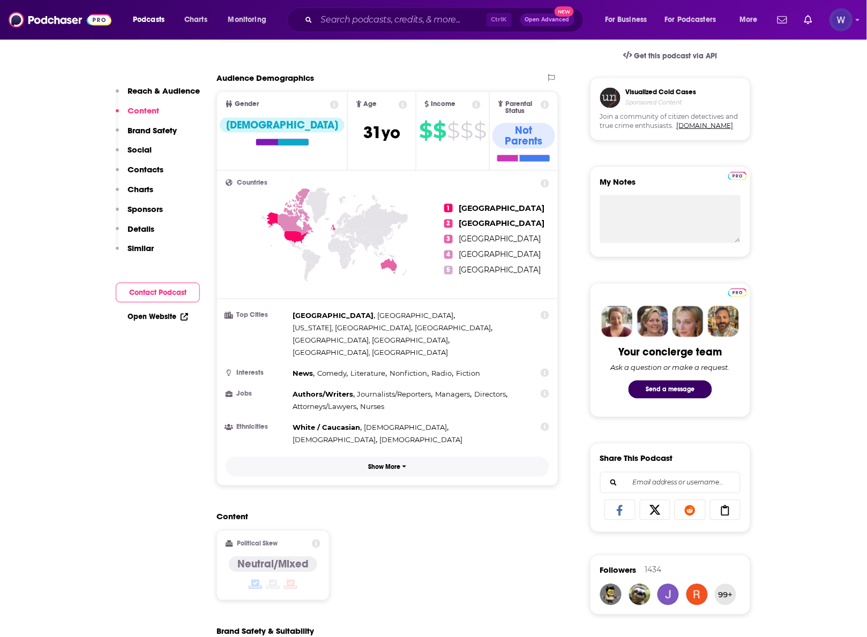
click at [383, 464] on p "Show More" at bounding box center [385, 467] width 32 height 7
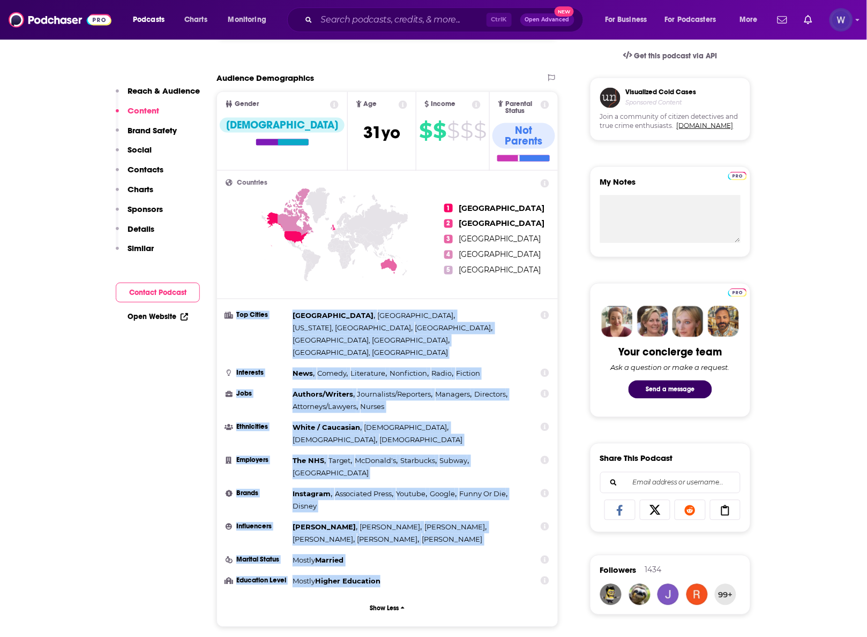
drag, startPoint x: 395, startPoint y: 528, endPoint x: 234, endPoint y: 304, distance: 275.9
click at [234, 310] on ul "Top Cities London , Melbourne , New York, NY , Sydney , Chicago, IL , Los Angel…" at bounding box center [388, 449] width 324 height 278
copy ul "Top Cities London , Melbourne , New York, NY , Sydney , Chicago, IL , Los Angel…"
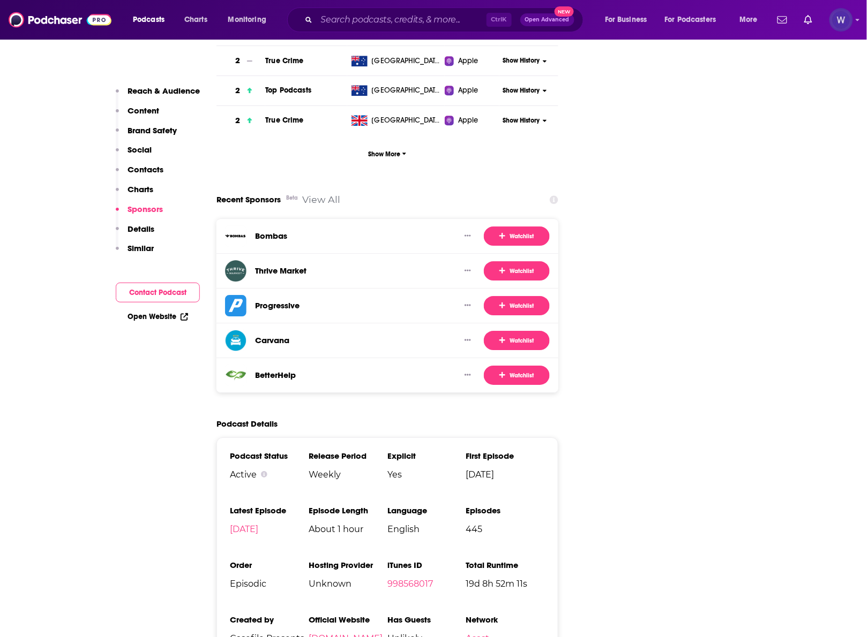
scroll to position [1964, 0]
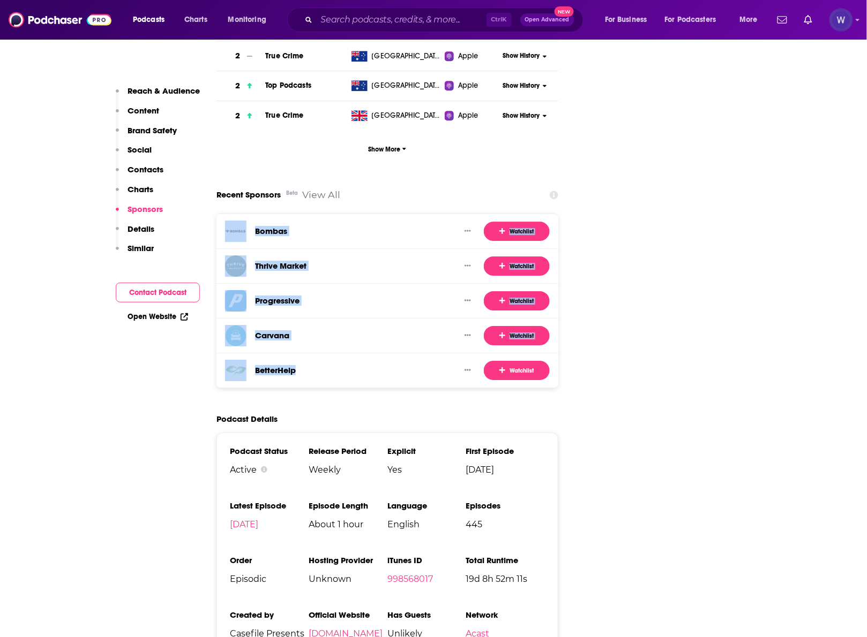
drag, startPoint x: 308, startPoint y: 325, endPoint x: 220, endPoint y: 180, distance: 169.7
click at [220, 214] on div "Bombas Watchlist Thrive Market Watchlist Progressive Watchlist Carvana Watchlis…" at bounding box center [387, 301] width 342 height 175
copy div "Bombas Watchlist Thrive Market Watchlist Progressive Watchlist Carvana Watchlis…"
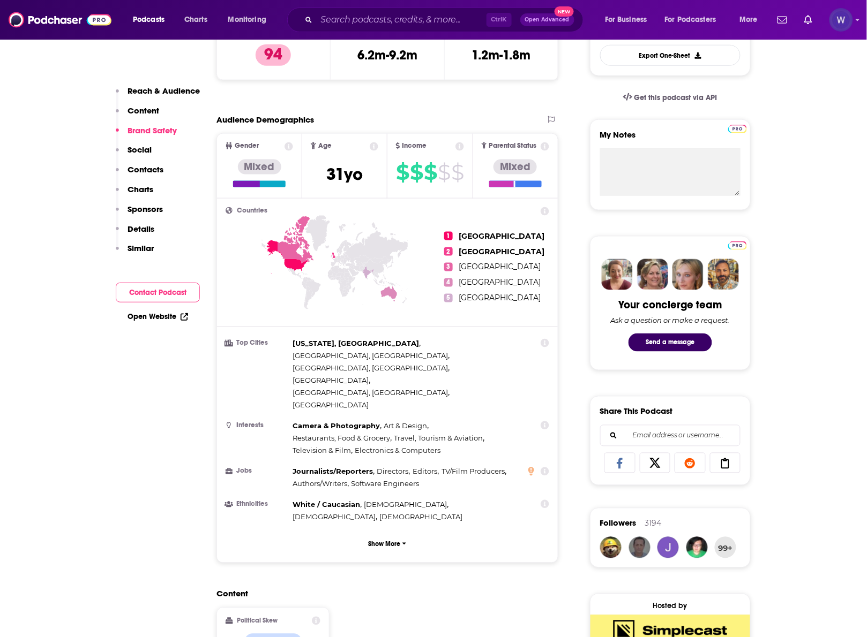
scroll to position [289, 0]
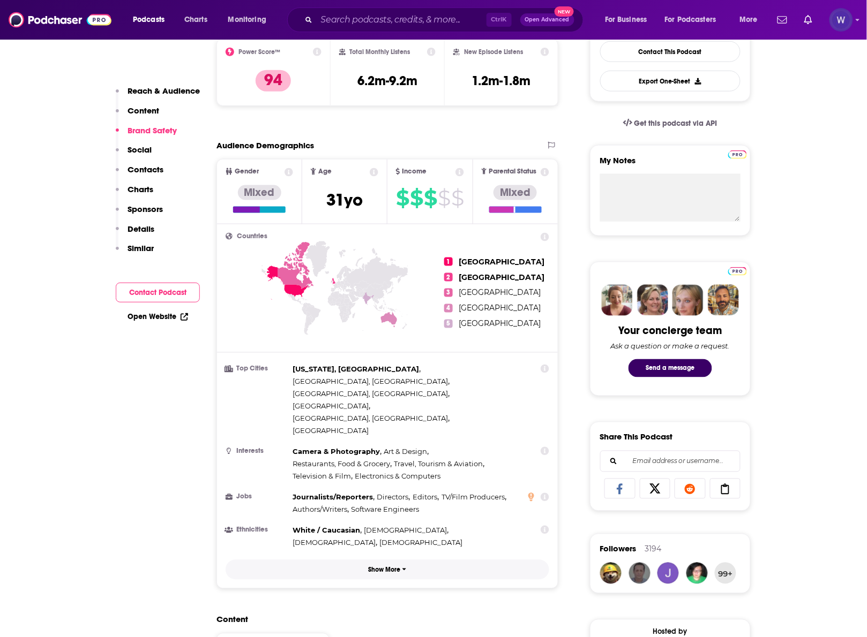
click at [394, 560] on button "Show More" at bounding box center [388, 570] width 324 height 20
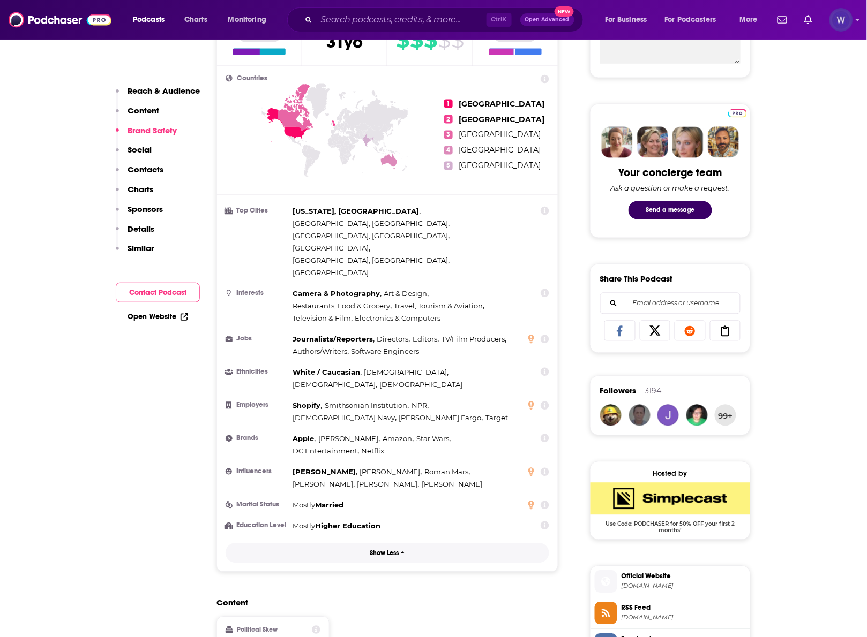
scroll to position [468, 0]
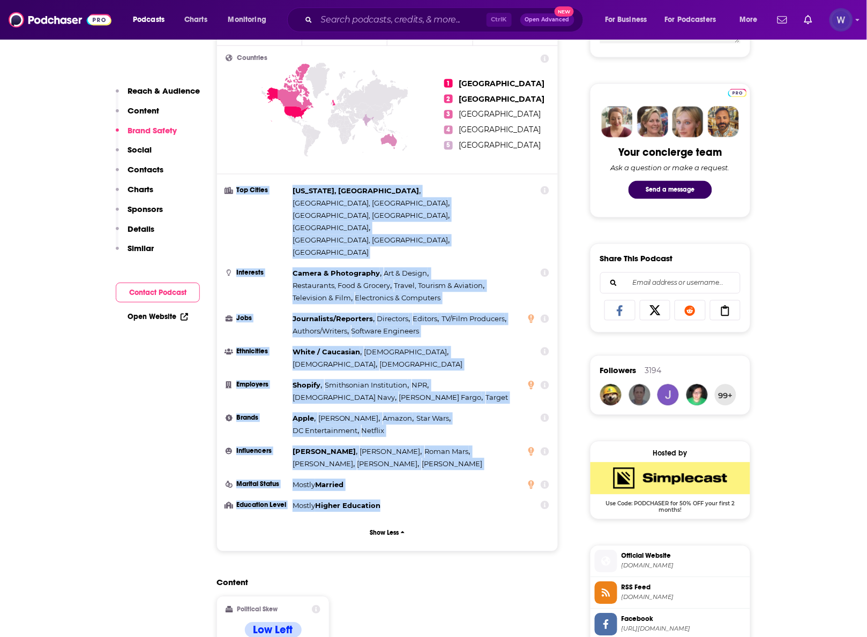
drag, startPoint x: 391, startPoint y: 447, endPoint x: 236, endPoint y: 202, distance: 289.6
click at [236, 202] on ul "Top Cities [US_STATE], [GEOGRAPHIC_DATA] , [GEOGRAPHIC_DATA], [GEOGRAPHIC_DATA]…" at bounding box center [388, 348] width 324 height 327
copy ul "Top Cities [US_STATE], [GEOGRAPHIC_DATA] , [GEOGRAPHIC_DATA], [GEOGRAPHIC_DATA]…"
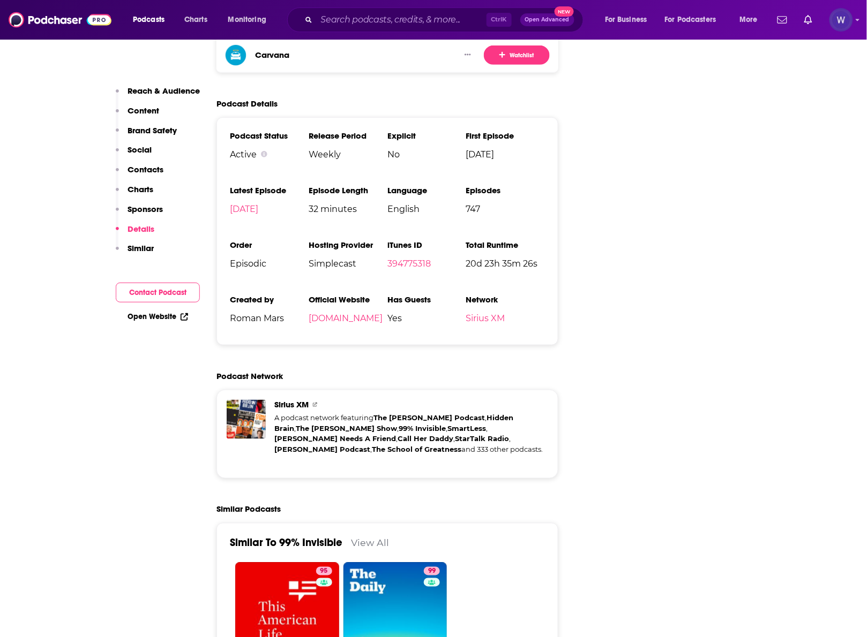
scroll to position [2075, 0]
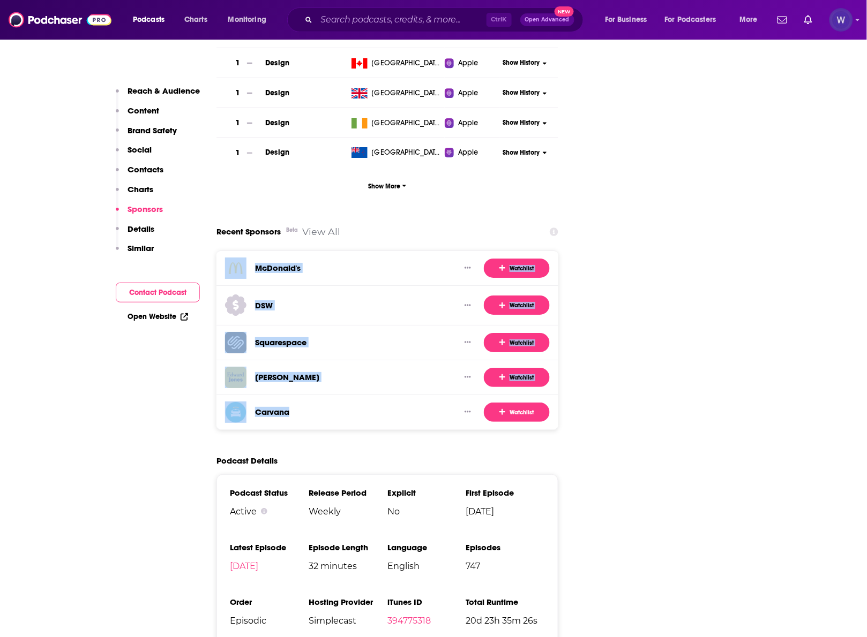
drag, startPoint x: 331, startPoint y: 363, endPoint x: 223, endPoint y: 216, distance: 182.0
click at [223, 251] on div "[PERSON_NAME] Watchlist DSW Watchlist Squarespace Watchlist [PERSON_NAME] Watch…" at bounding box center [387, 340] width 342 height 179
copy div "[PERSON_NAME] Watchlist DSW Watchlist Squarespace Watchlist [PERSON_NAME] Watch…"
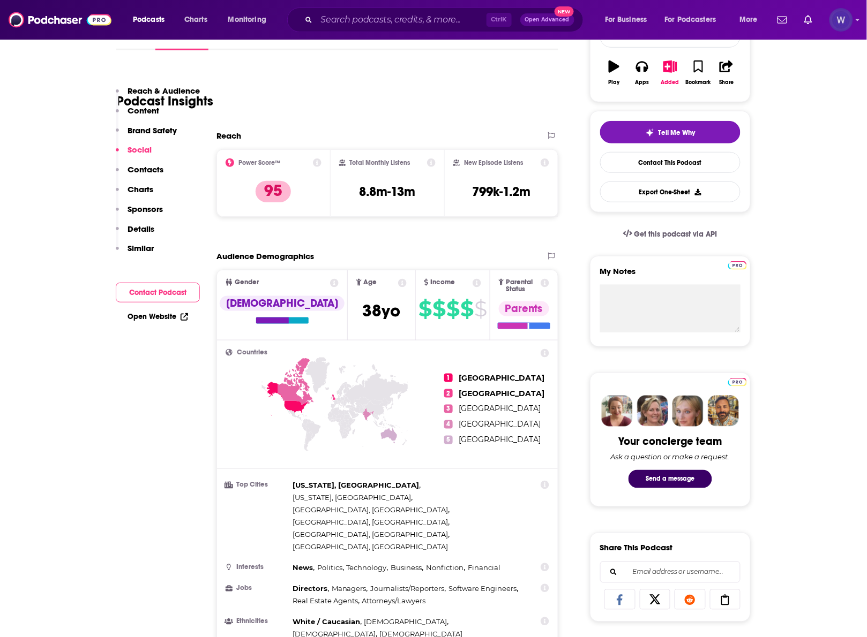
scroll to position [357, 0]
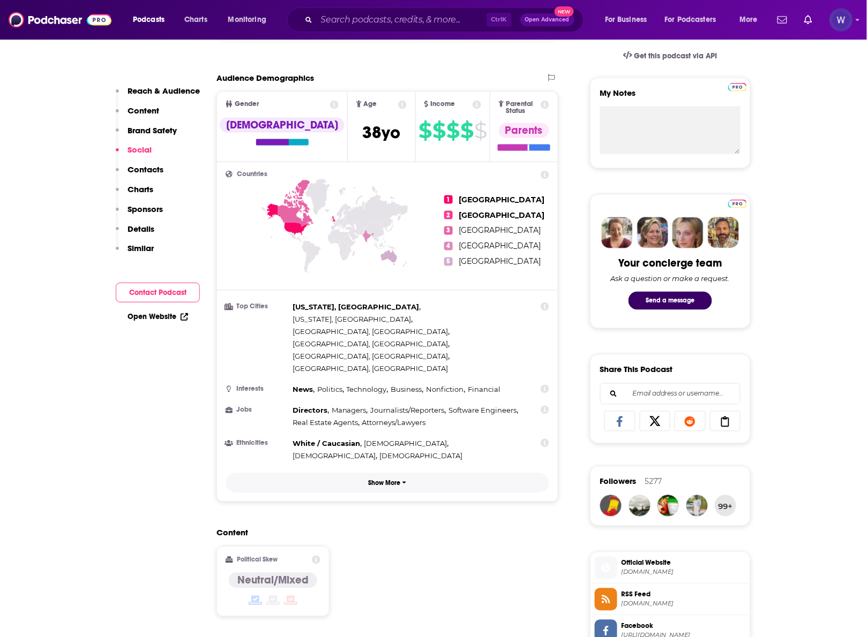
click at [381, 480] on p "Show More" at bounding box center [385, 483] width 32 height 7
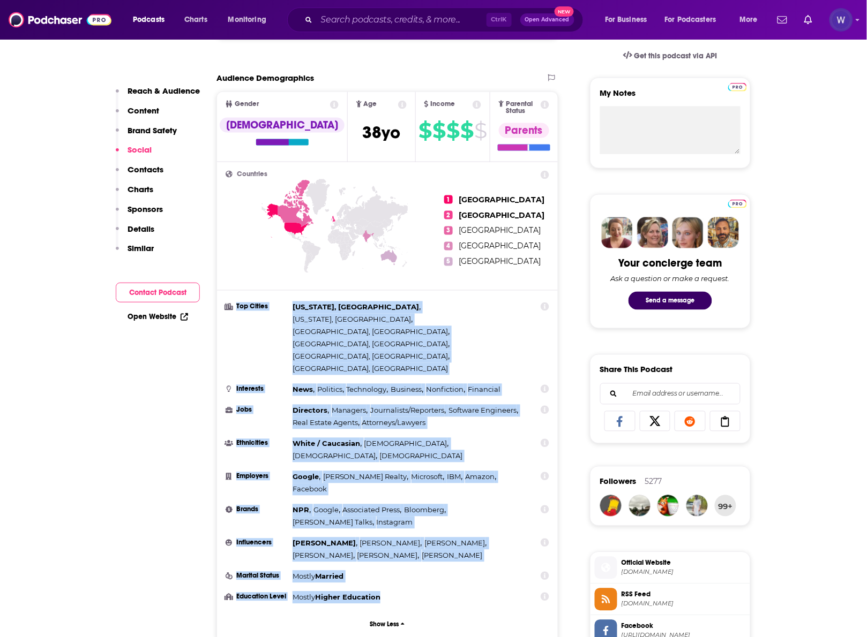
drag, startPoint x: 394, startPoint y: 530, endPoint x: 223, endPoint y: 306, distance: 282.1
click at [223, 306] on div "Countries 1 United States 2 United Kingdom 3 Canada 4 India 5 Australia Top Cit…" at bounding box center [387, 402] width 341 height 481
copy ul "Top Cities New York, NY , Washington, DC , San Francisco, CA , Chicago, IL , Lo…"
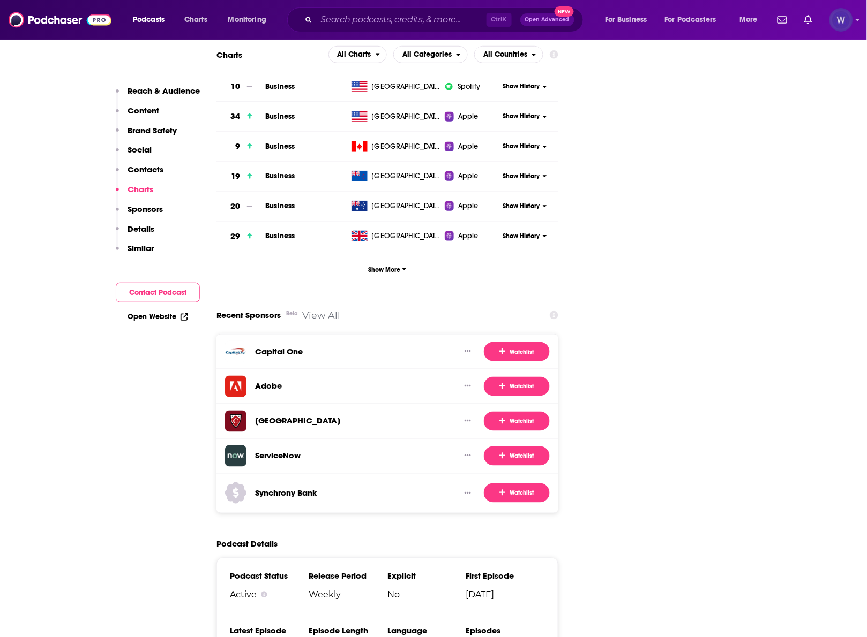
scroll to position [2678, 0]
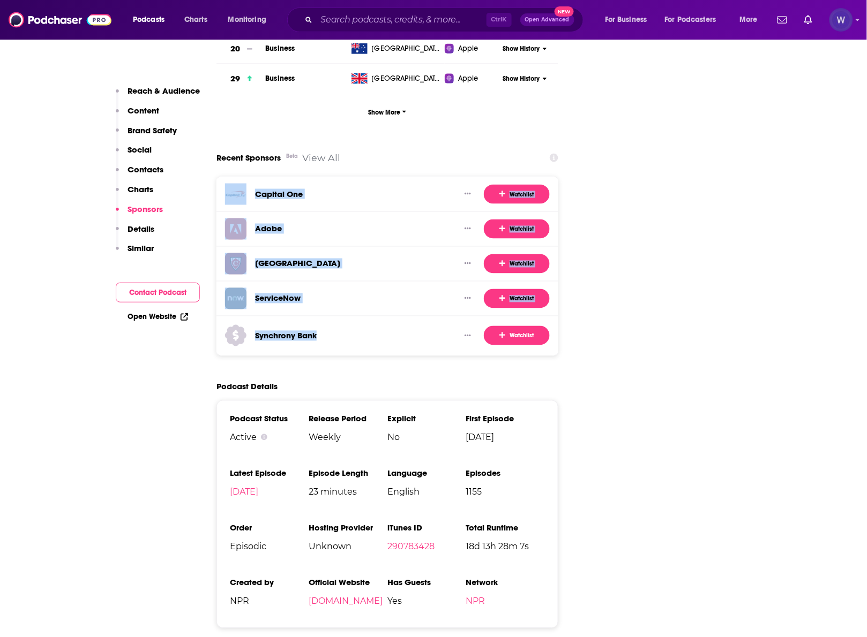
drag, startPoint x: 319, startPoint y: 289, endPoint x: 245, endPoint y: 143, distance: 163.8
click at [245, 177] on div "Capital One Watchlist Adobe Watchlist Capella University Watchlist ServiceNow W…" at bounding box center [387, 266] width 342 height 179
copy div "Capital One Watchlist Adobe Watchlist Capella University Watchlist ServiceNow W…"
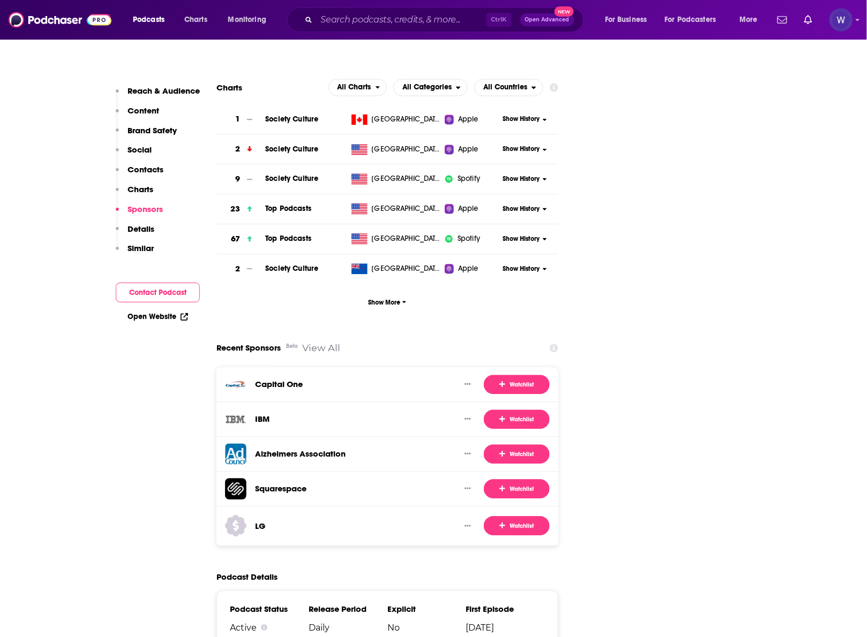
scroll to position [1607, 0]
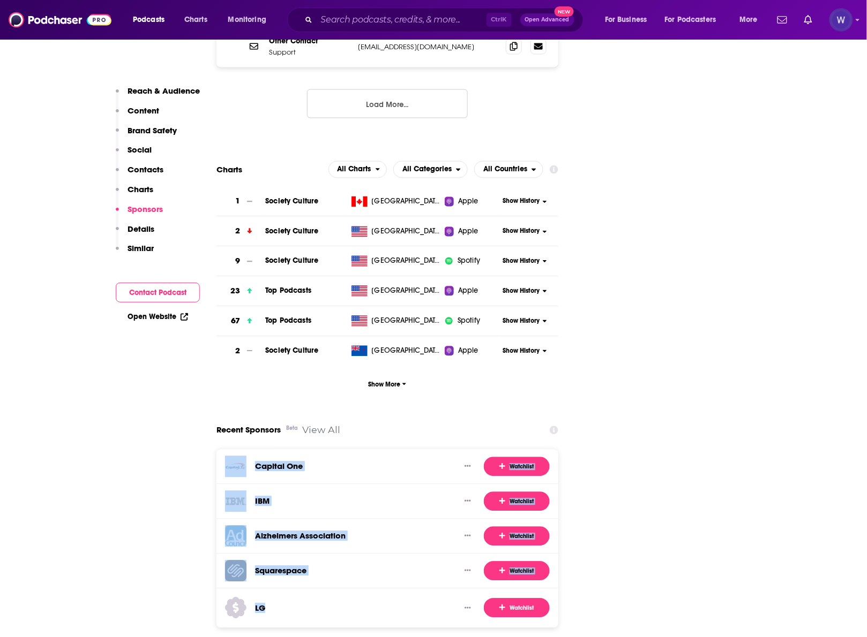
drag, startPoint x: 279, startPoint y: 560, endPoint x: 231, endPoint y: 419, distance: 148.7
click at [231, 449] on div "Capital One Watchlist IBM Watchlist Alzheimers Association Watchlist Squarespac…" at bounding box center [387, 538] width 342 height 179
copy div "Capital One Watchlist IBM Watchlist Alzheimers Association Watchlist Squarespac…"
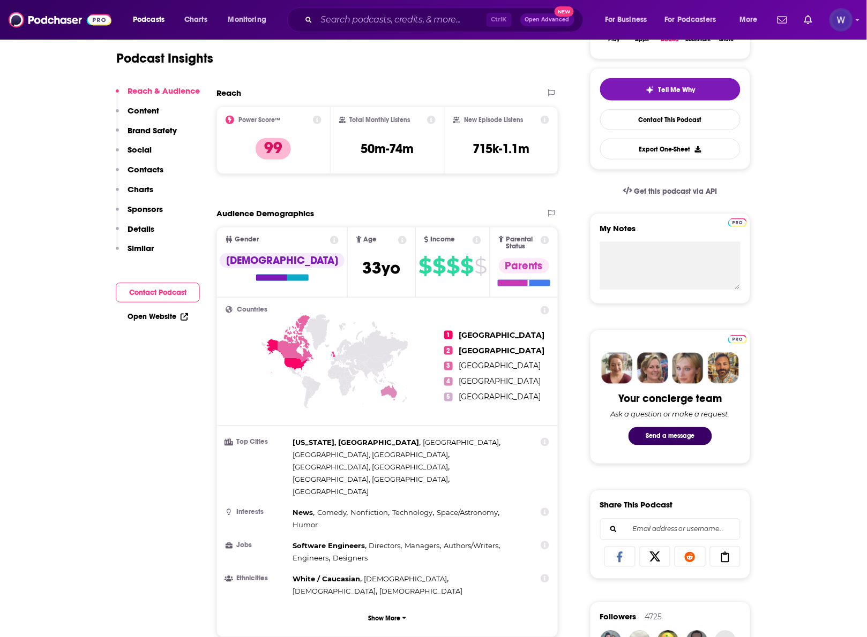
scroll to position [357, 0]
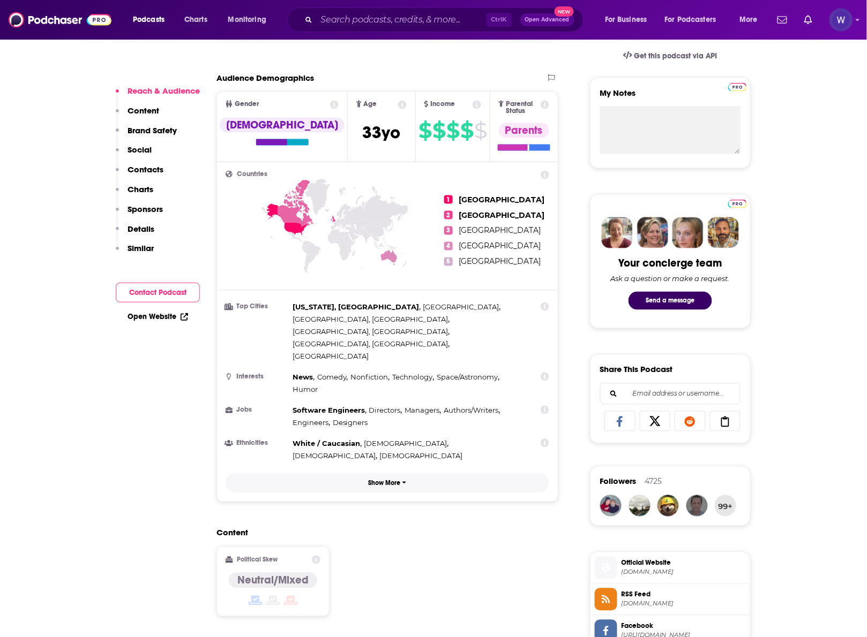
click at [394, 480] on p "Show More" at bounding box center [385, 483] width 32 height 7
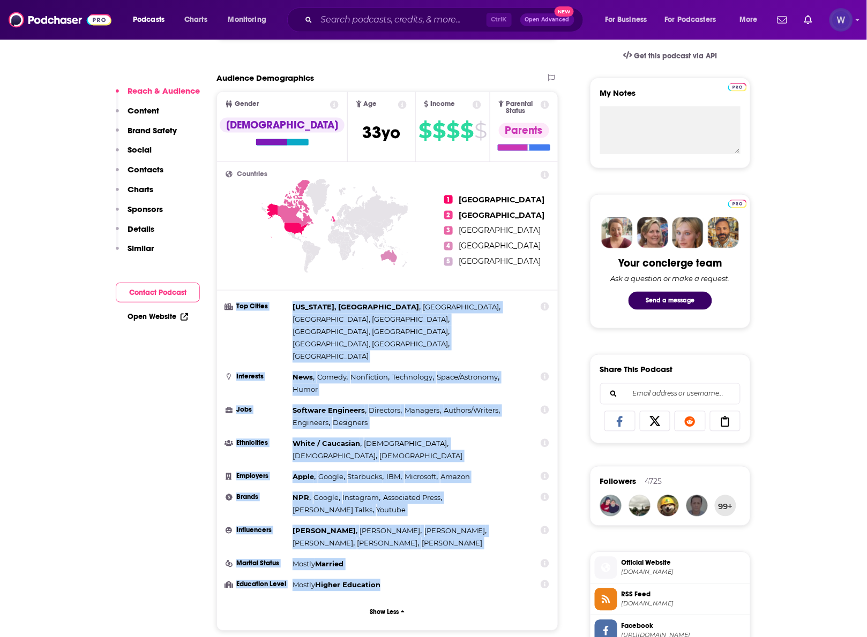
drag, startPoint x: 392, startPoint y: 516, endPoint x: 235, endPoint y: 306, distance: 261.7
click at [235, 306] on ul "Top Cities New York, NY , London , Chicago, IL , Los Angeles, CA , Atlanta, GA …" at bounding box center [388, 447] width 324 height 290
copy ul "Top Cities New York, NY , London , Chicago, IL , Los Angeles, CA , Atlanta, GA …"
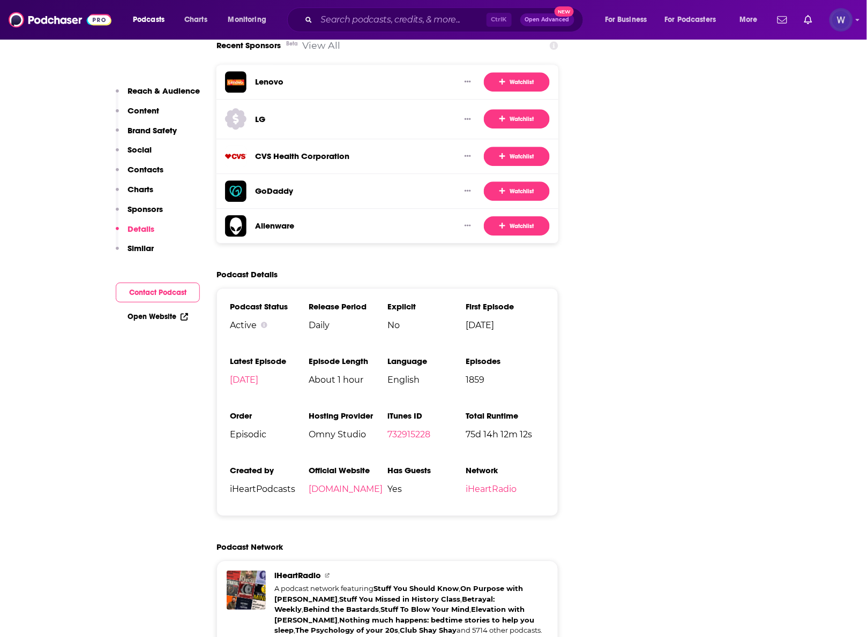
scroll to position [1785, 0]
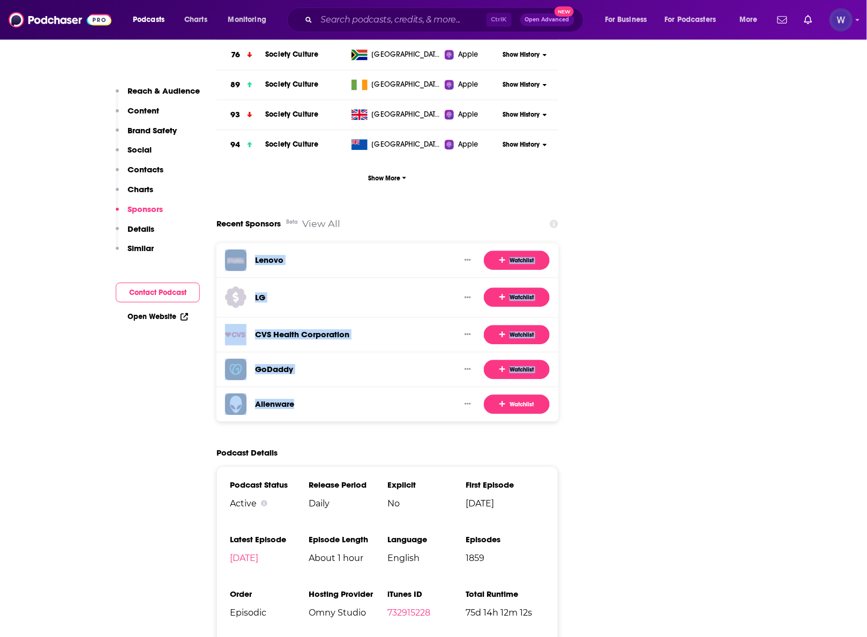
drag, startPoint x: 310, startPoint y: 347, endPoint x: 235, endPoint y: 187, distance: 176.4
click at [235, 243] on div "Lenovo Watchlist LG Watchlist CVS Health Corporation Watchlist GoDaddy Watchlis…" at bounding box center [387, 332] width 342 height 179
copy div "Lenovo Watchlist LG Watchlist CVS Health Corporation Watchlist GoDaddy Watchlis…"
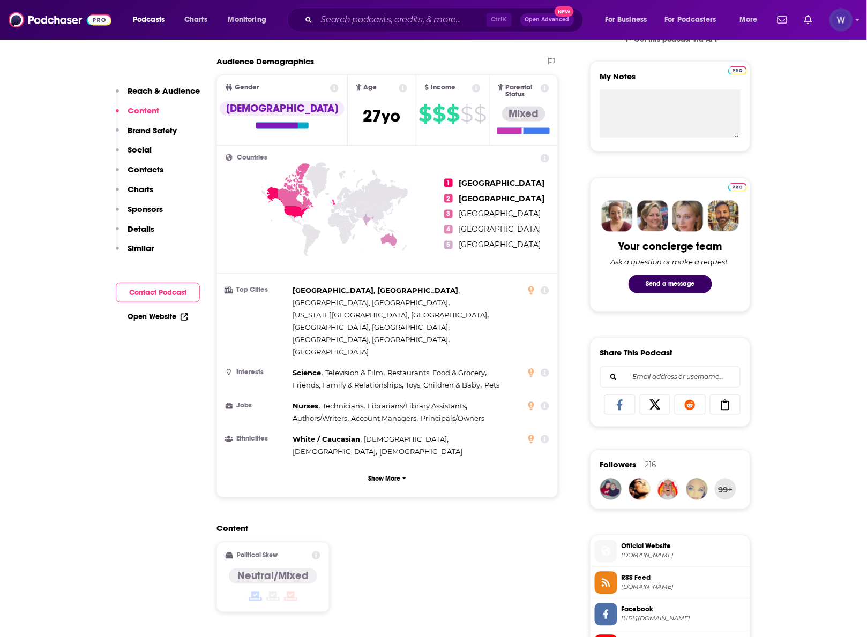
scroll to position [357, 0]
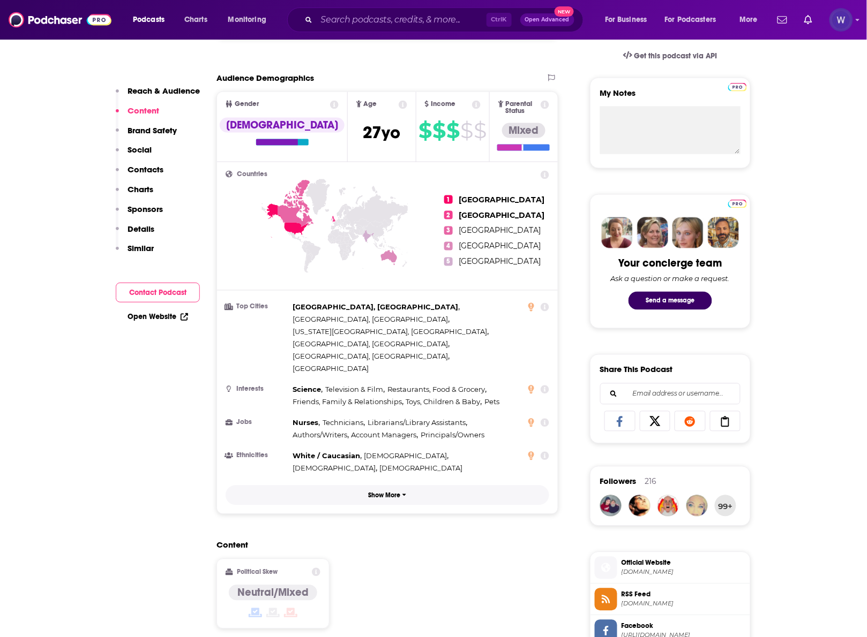
click at [400, 492] on p "Show More" at bounding box center [385, 495] width 32 height 7
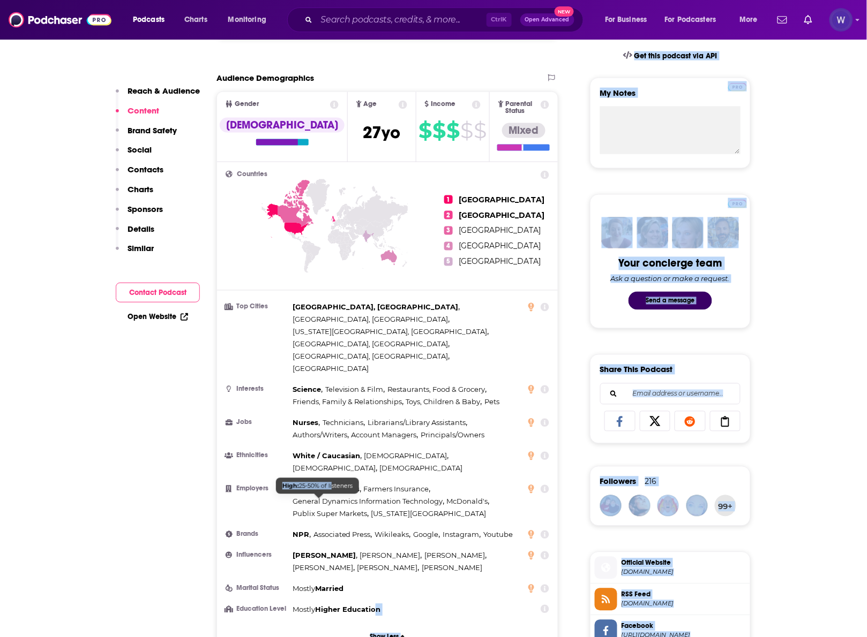
drag, startPoint x: 379, startPoint y: 542, endPoint x: 330, endPoint y: 491, distance: 70.9
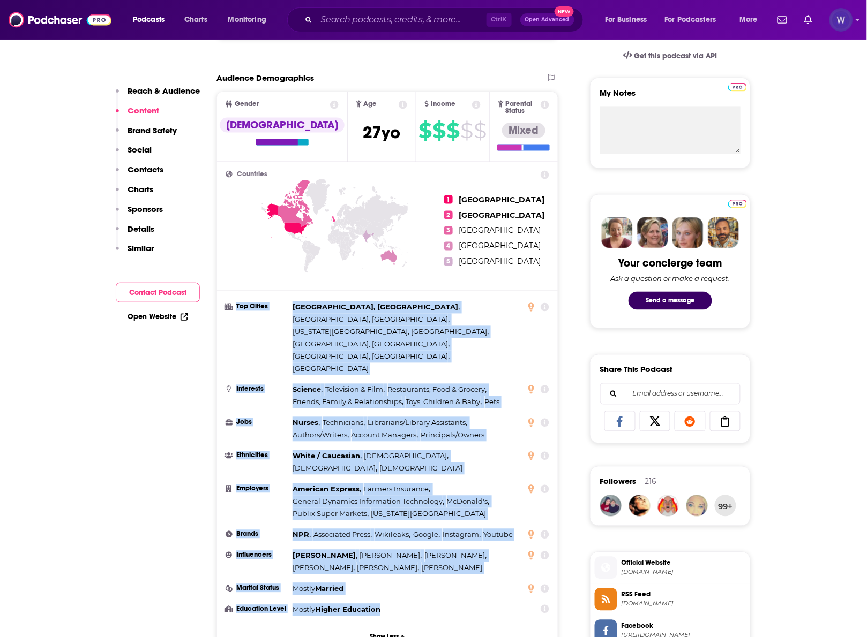
drag, startPoint x: 382, startPoint y: 547, endPoint x: 234, endPoint y: 308, distance: 281.7
click at [234, 308] on ul "Top Cities Birmingham, AL , Lynchburg, VA , Virginia Beach, VA , Reno, NV , Rea…" at bounding box center [388, 459] width 324 height 315
copy ul "Top Cities Birmingham, AL , Lynchburg, VA , Virginia Beach, VA , Reno, NV , Rea…"
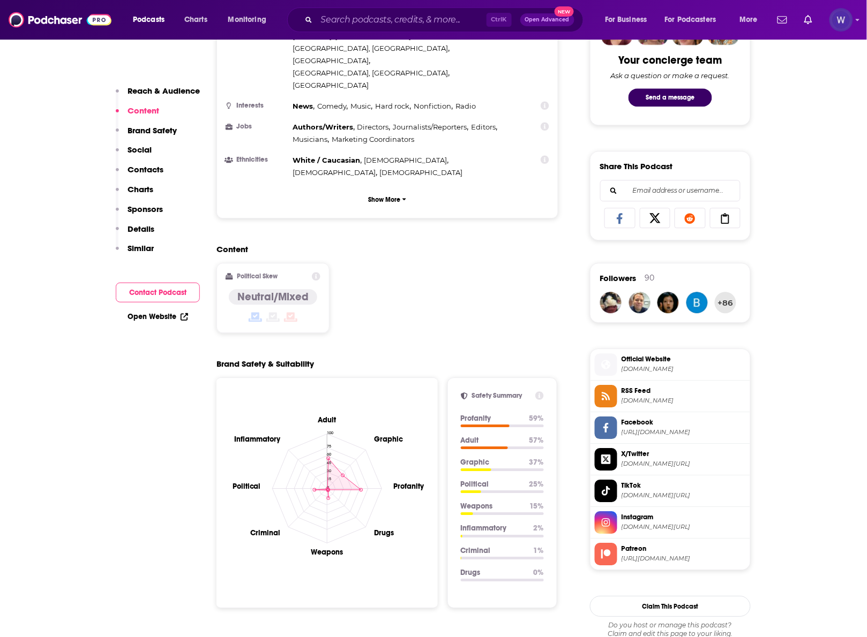
scroll to position [357, 0]
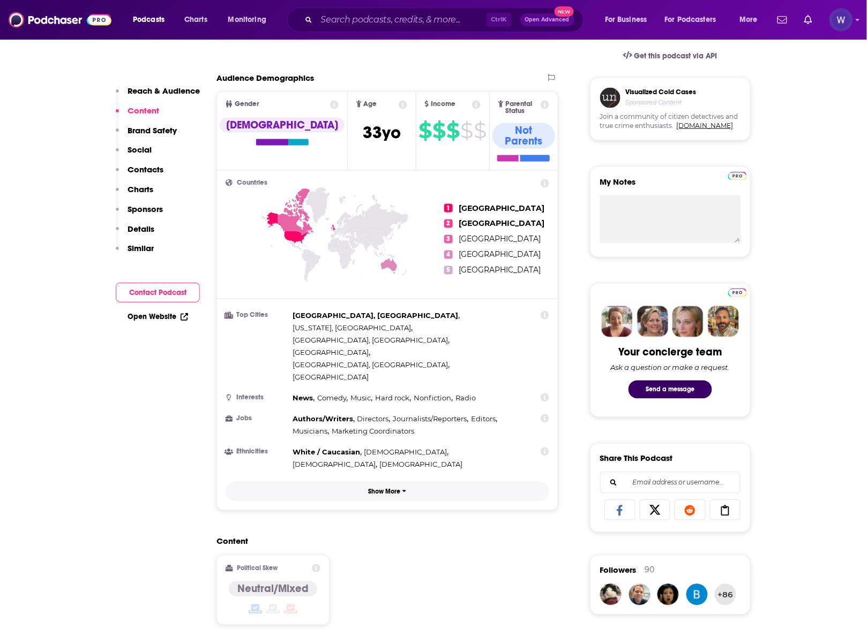
click at [403, 488] on icon "button" at bounding box center [404, 491] width 4 height 6
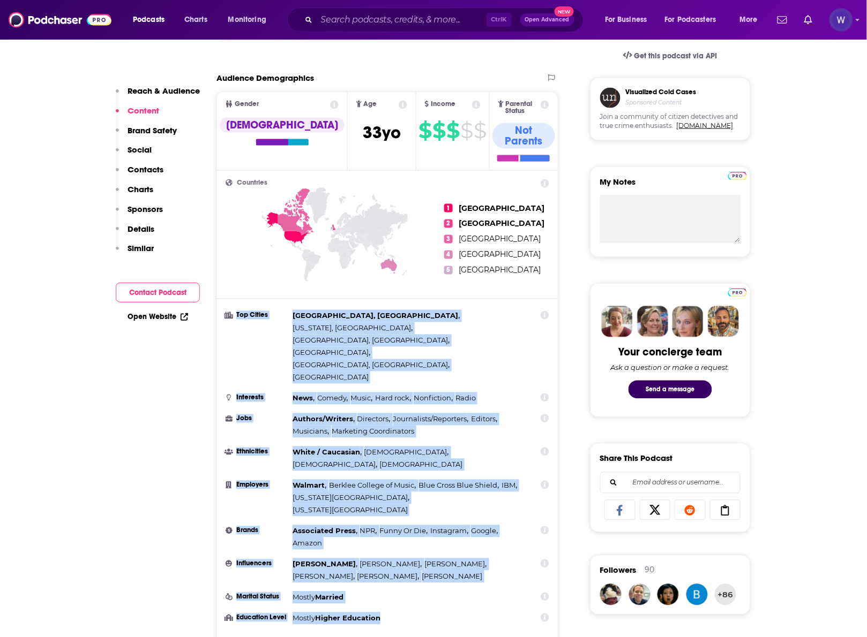
drag, startPoint x: 397, startPoint y: 530, endPoint x: 228, endPoint y: 307, distance: 280.6
click at [228, 310] on ul "Top Cities [GEOGRAPHIC_DATA], [GEOGRAPHIC_DATA] , [US_STATE], [GEOGRAPHIC_DATA]…" at bounding box center [388, 467] width 324 height 315
copy ul "Top Cities [GEOGRAPHIC_DATA], [GEOGRAPHIC_DATA] , [US_STATE], [GEOGRAPHIC_DATA]…"
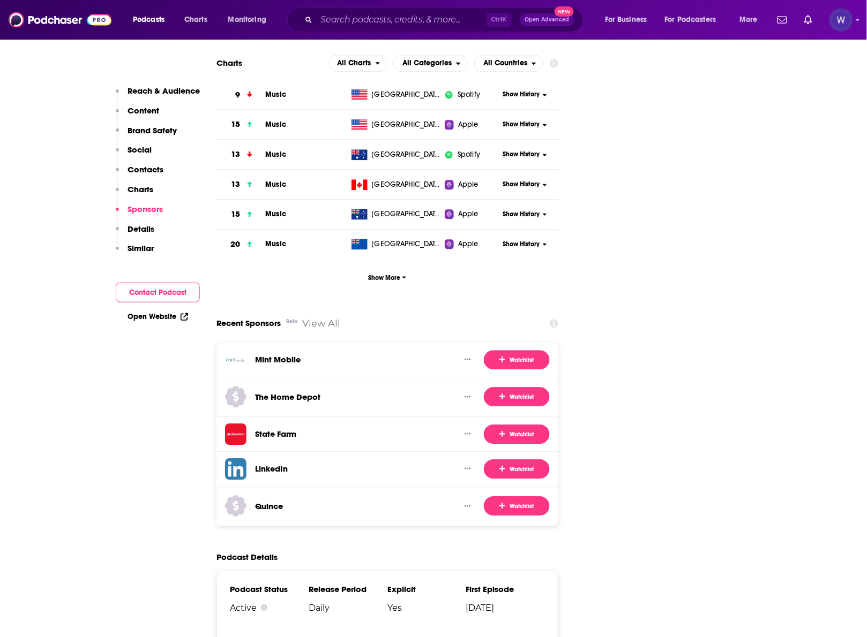
scroll to position [1852, 0]
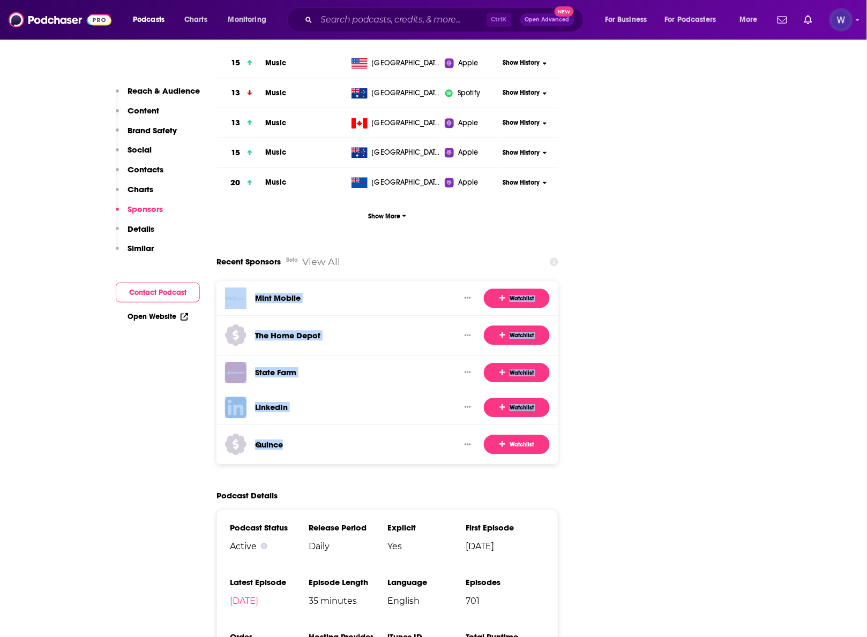
drag, startPoint x: 298, startPoint y: 368, endPoint x: 247, endPoint y: 224, distance: 153.0
click at [247, 281] on div "Mint Mobile Watchlist The Home Depot Watchlist State Farm Watchlist LinkedIn Wa…" at bounding box center [387, 373] width 342 height 184
copy div "Mint Mobile Watchlist The Home Depot Watchlist State Farm Watchlist LinkedIn Wa…"
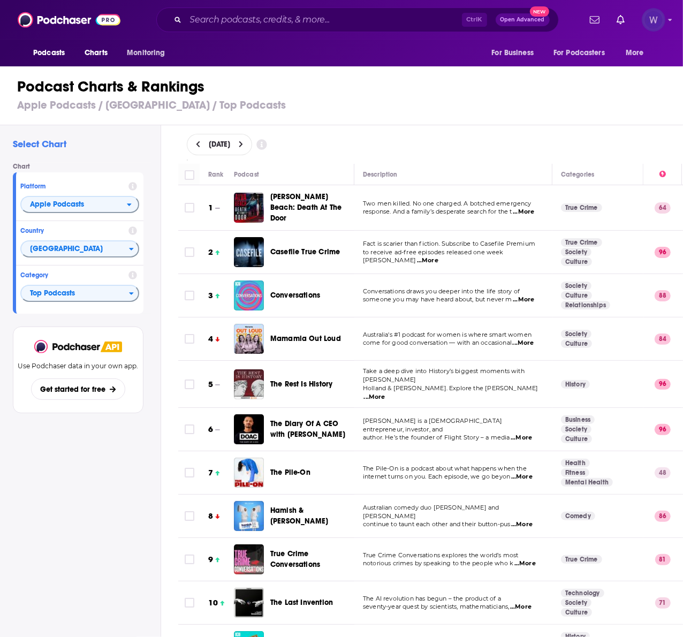
click at [665, 17] on img "Logged in as realitymarble" at bounding box center [654, 20] width 24 height 24
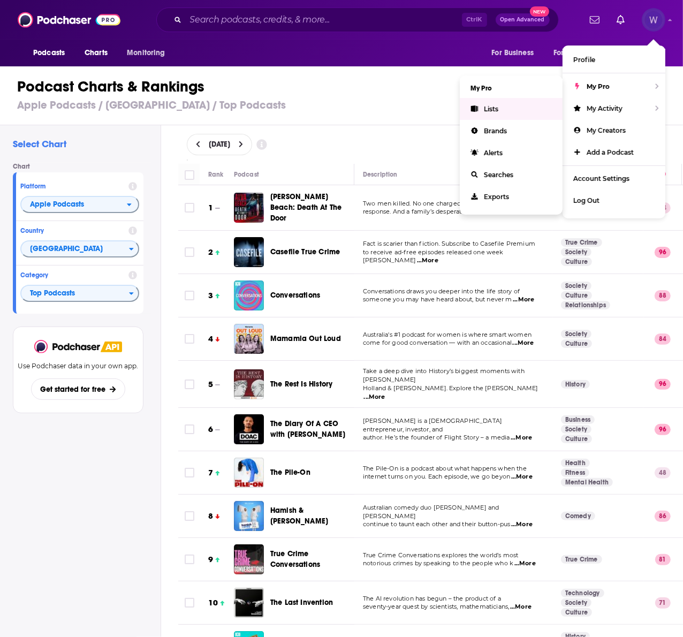
click at [501, 117] on link "Lists" at bounding box center [511, 109] width 103 height 22
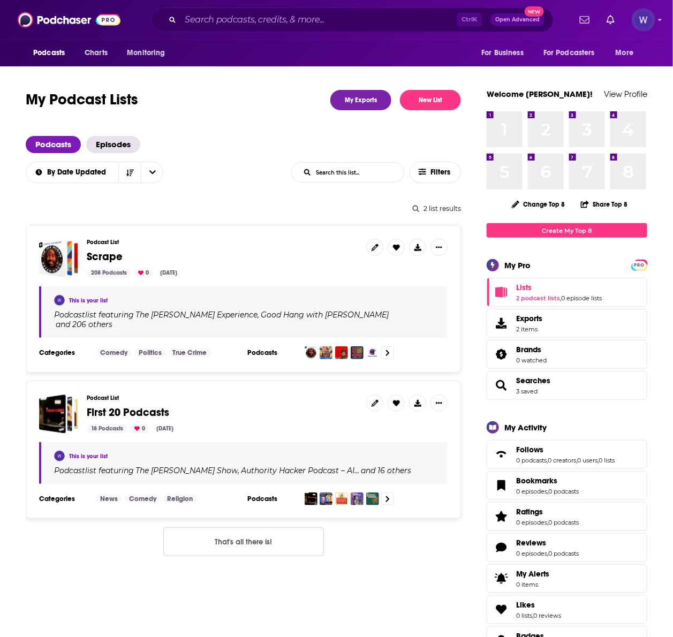
click at [520, 323] on span "Exports" at bounding box center [529, 319] width 26 height 10
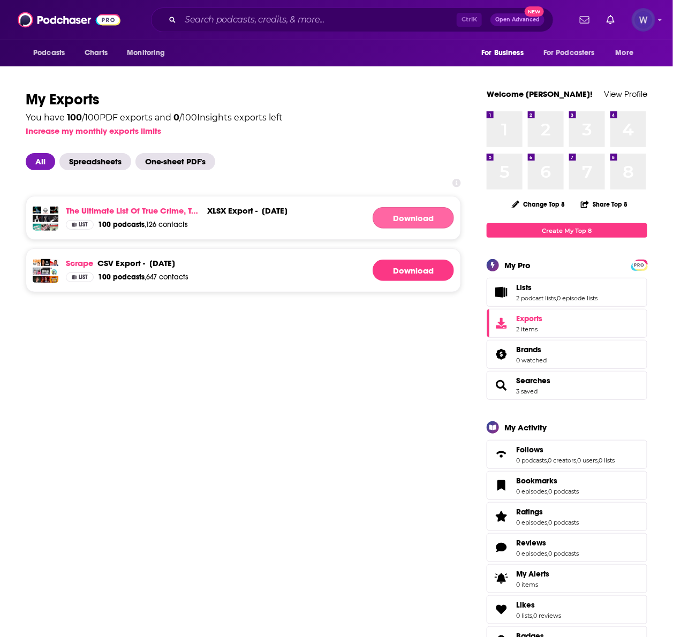
click at [411, 217] on link "Download" at bounding box center [413, 217] width 81 height 21
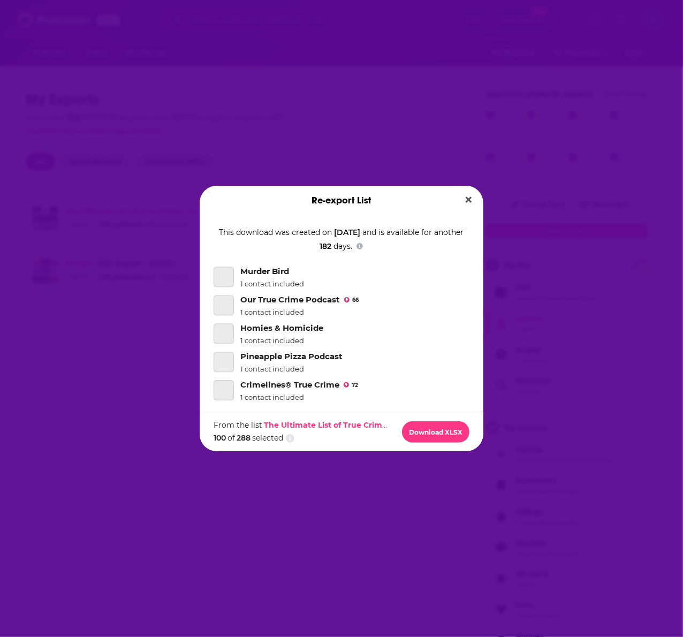
scroll to position [2143, 0]
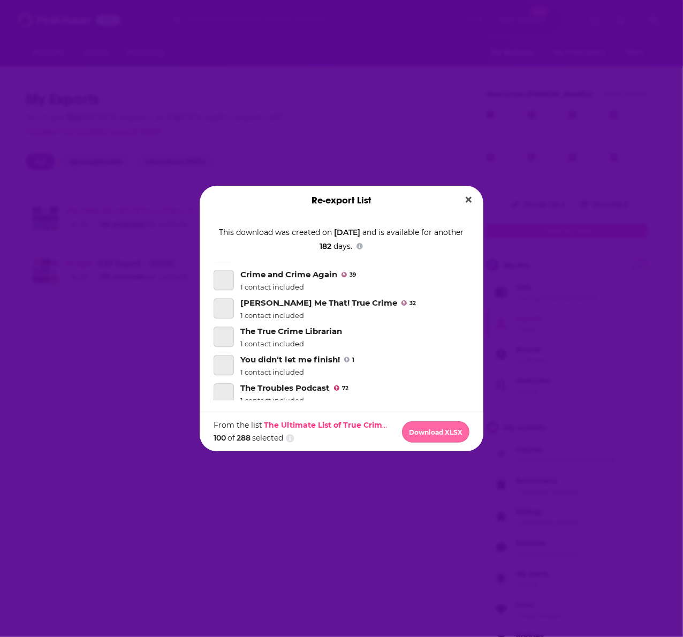
click at [431, 429] on button "Download XLSX" at bounding box center [435, 432] width 67 height 21
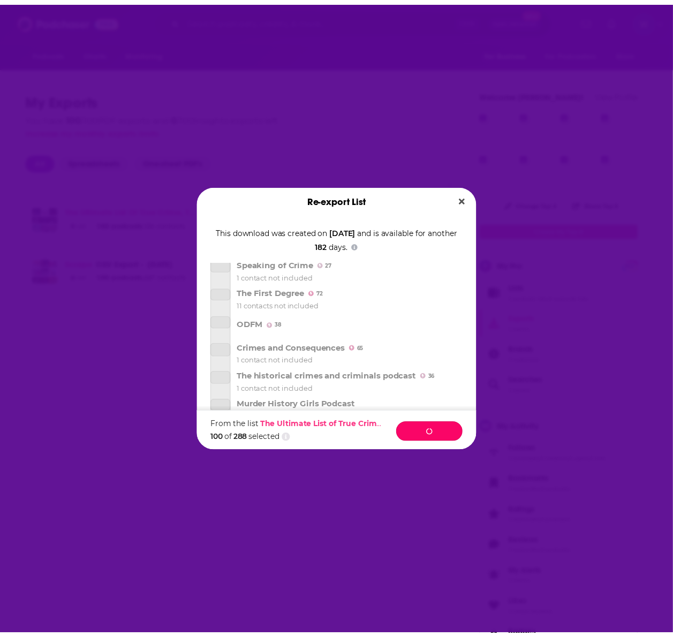
scroll to position [3035, 0]
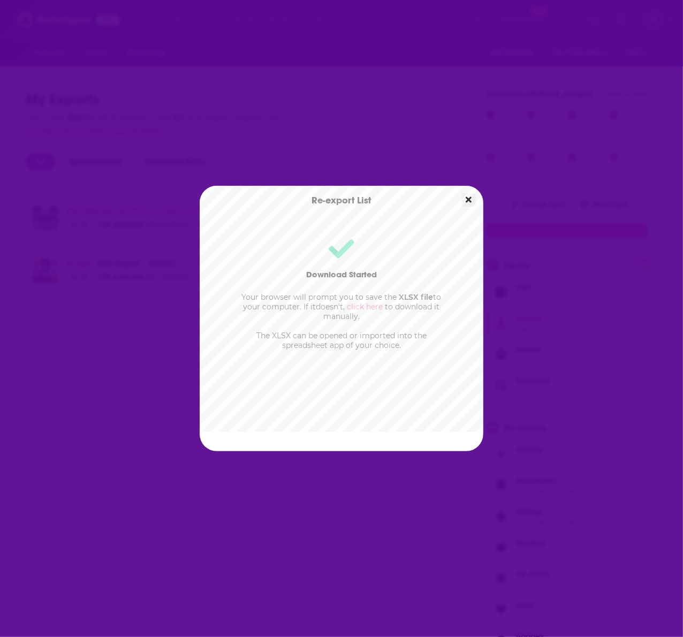
click at [469, 198] on icon "Close" at bounding box center [469, 200] width 6 height 9
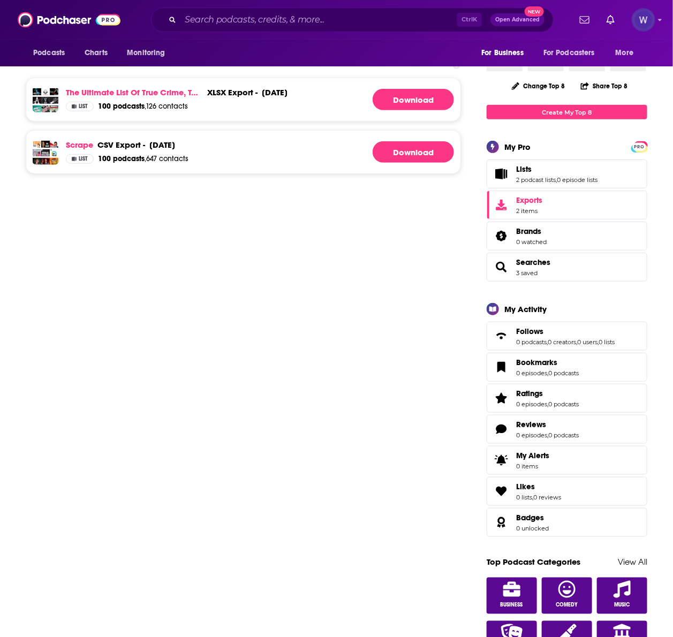
scroll to position [0, 0]
